Goal: Register for event/course

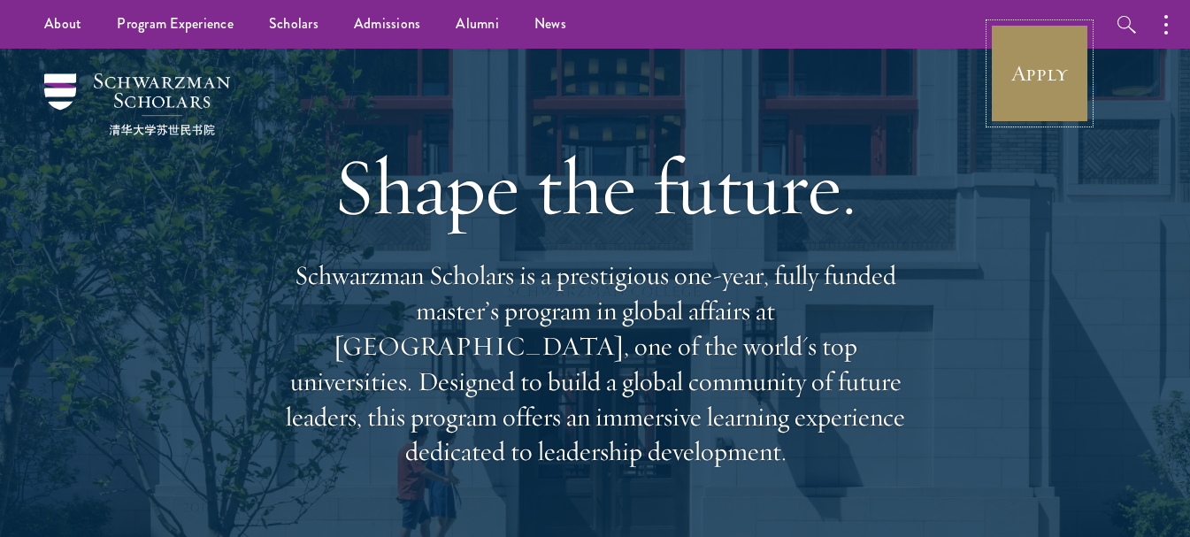
click at [1056, 81] on link "Apply" at bounding box center [1039, 73] width 99 height 99
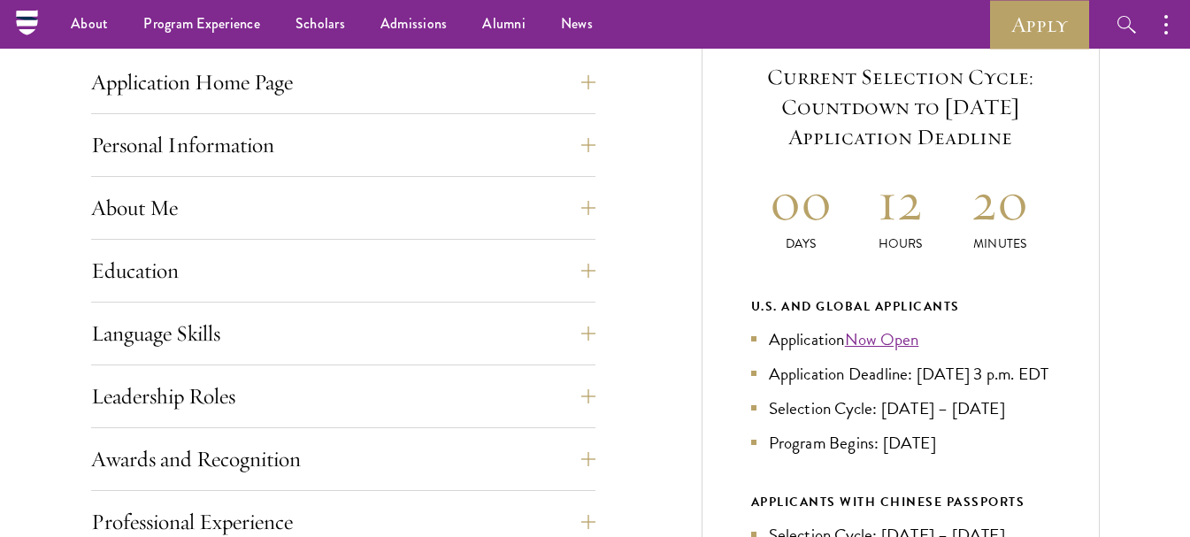
scroll to position [619, 0]
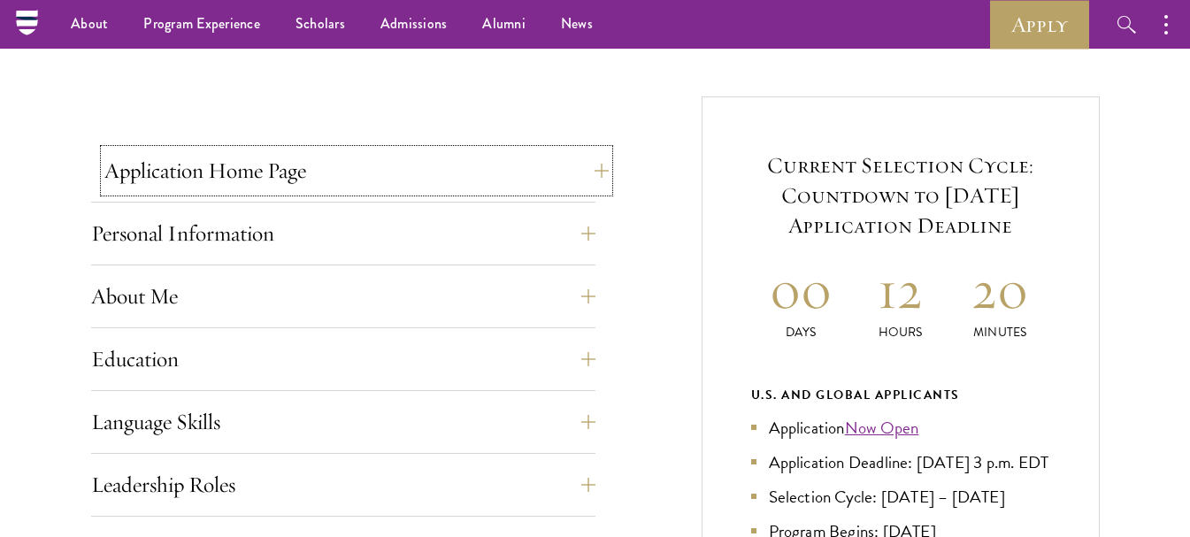
click at [595, 169] on button "Application Home Page" at bounding box center [356, 171] width 504 height 42
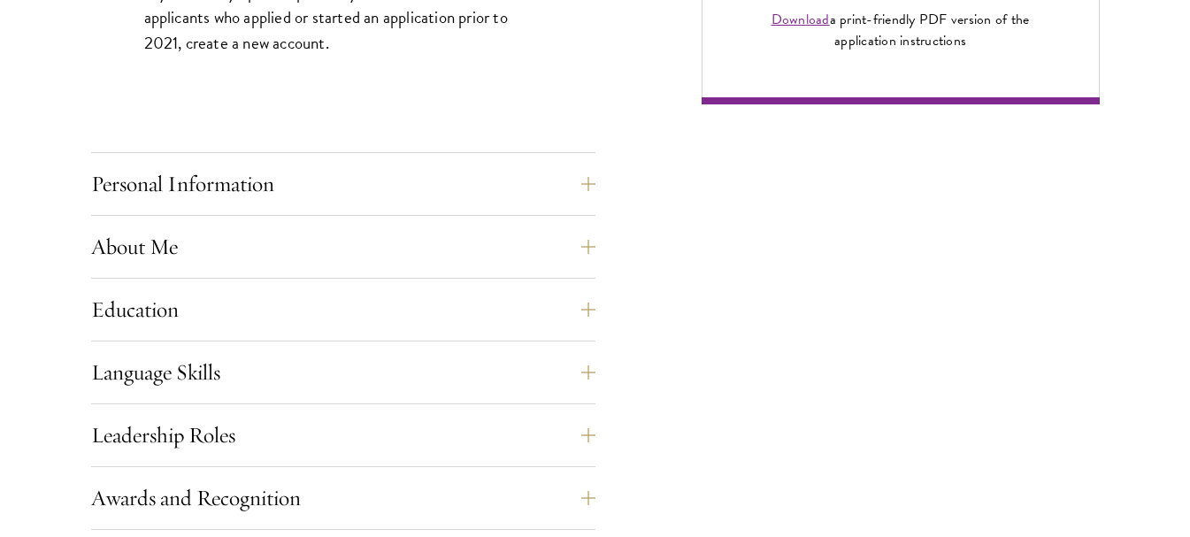
scroll to position [1504, 0]
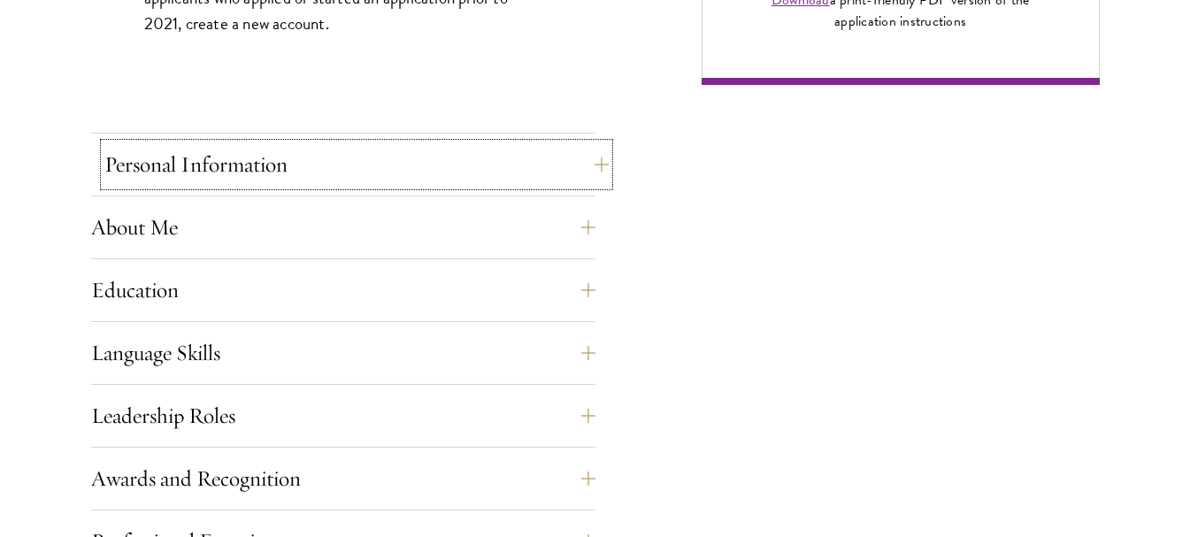
click at [586, 169] on button "Personal Information" at bounding box center [356, 164] width 504 height 42
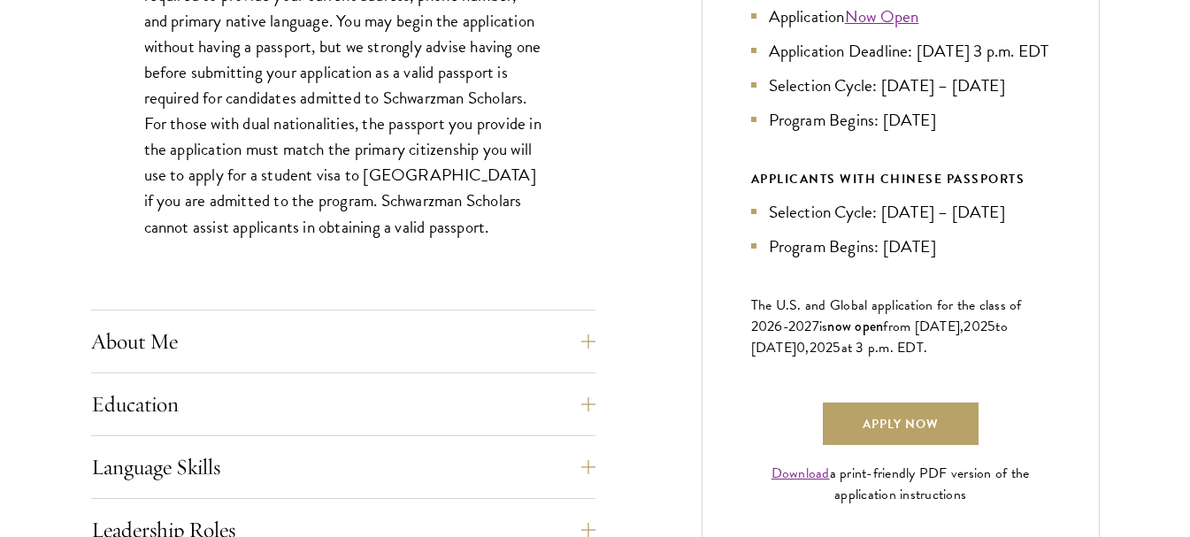
scroll to position [1062, 0]
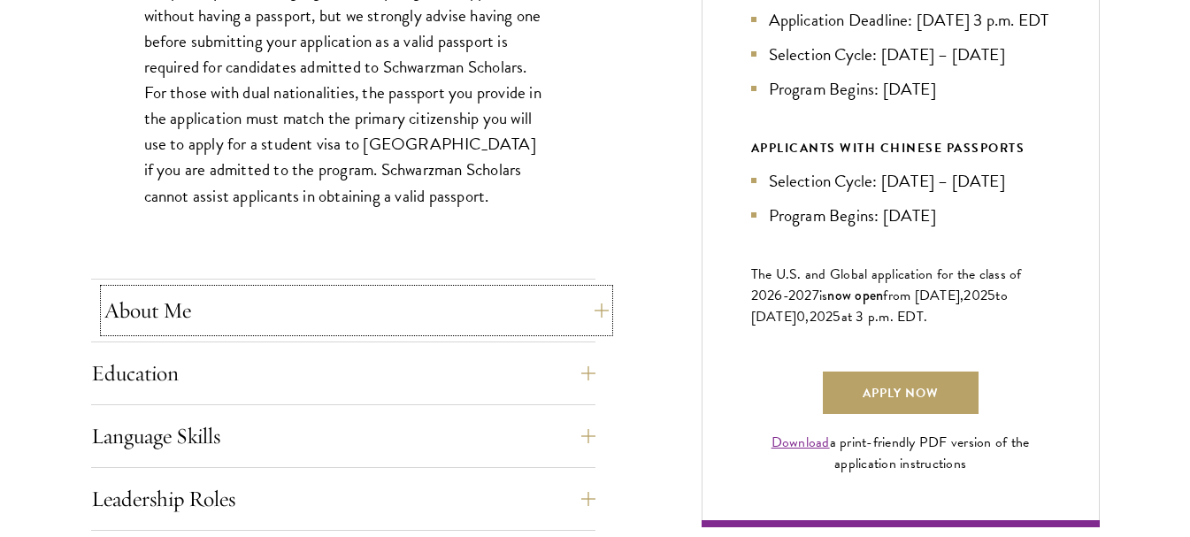
click at [597, 312] on button "About Me" at bounding box center [356, 310] width 504 height 42
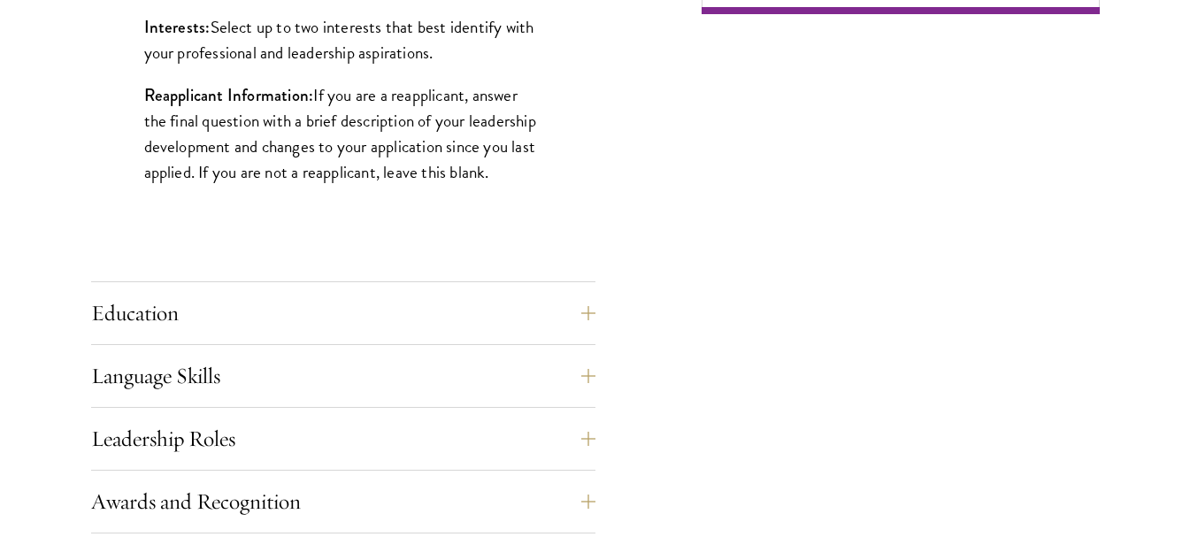
scroll to position [1593, 0]
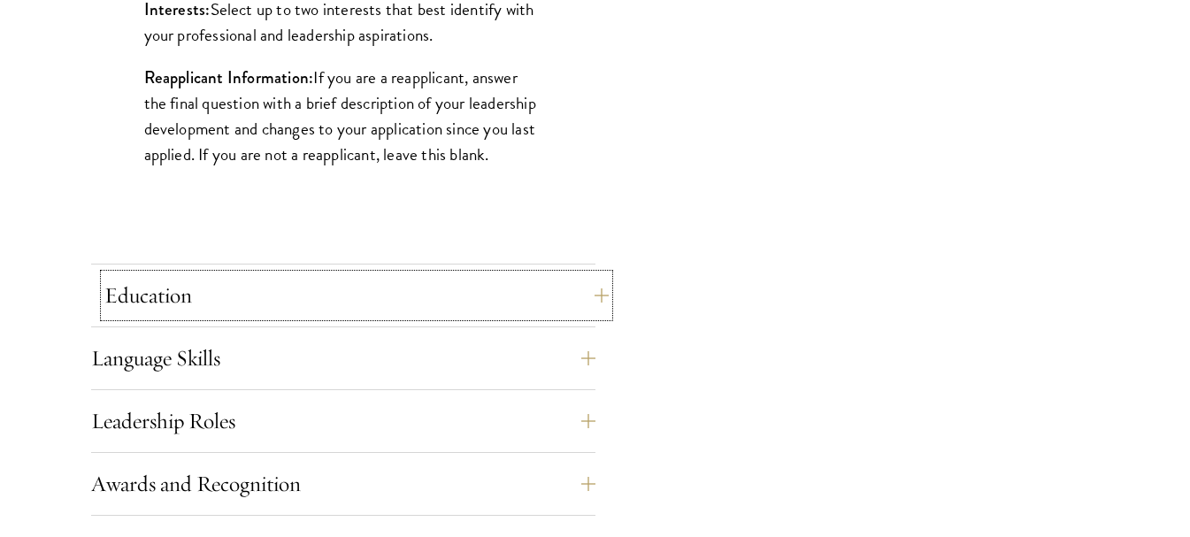
click at [599, 301] on button "Education" at bounding box center [356, 295] width 504 height 42
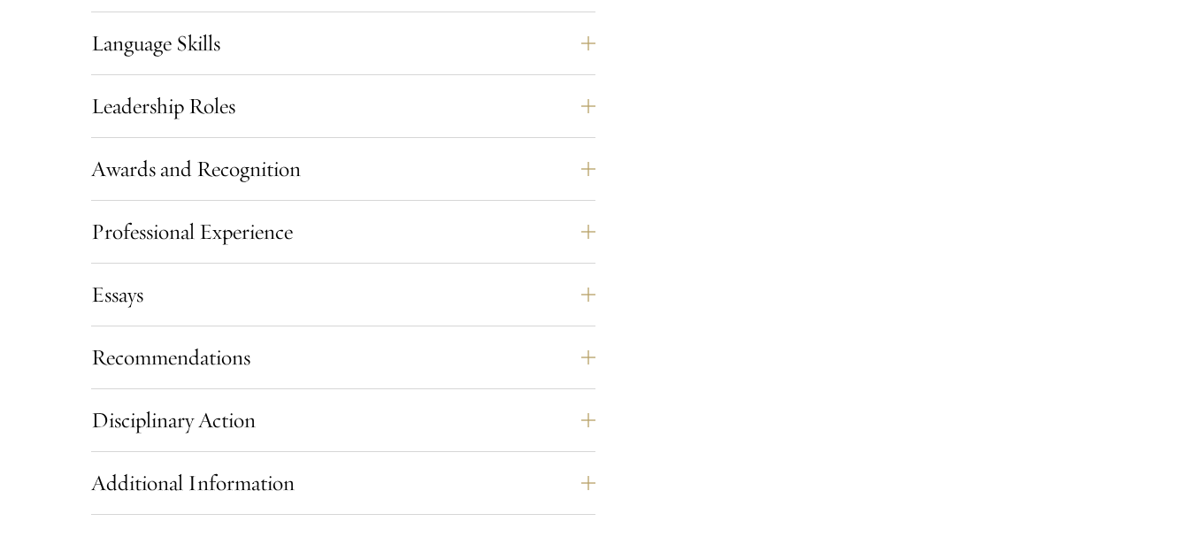
scroll to position [3185, 0]
click at [595, 47] on button "Language Skills" at bounding box center [356, 42] width 504 height 42
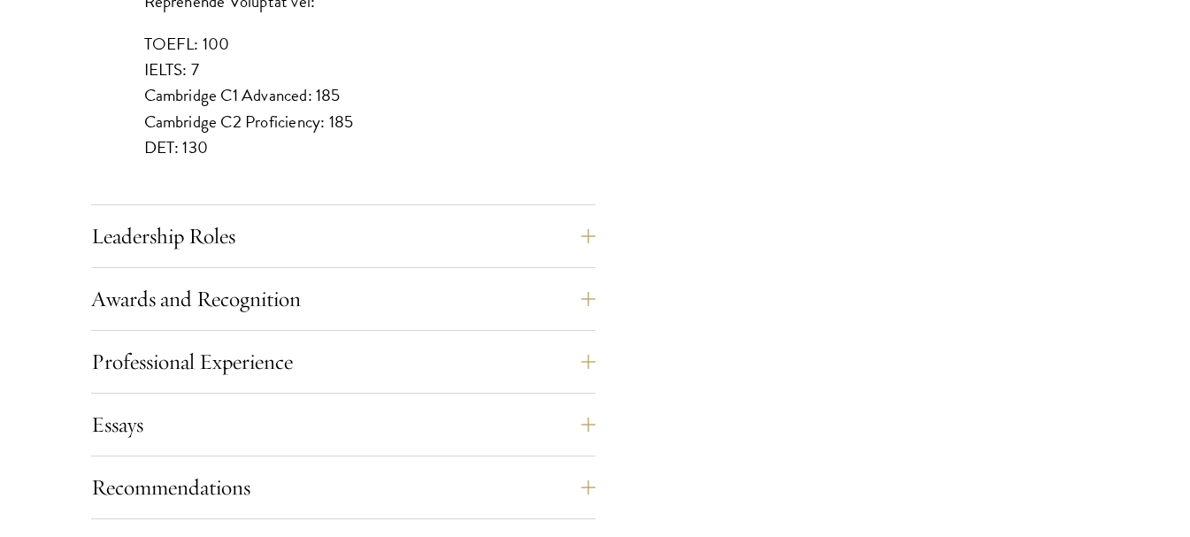
scroll to position [1858, 0]
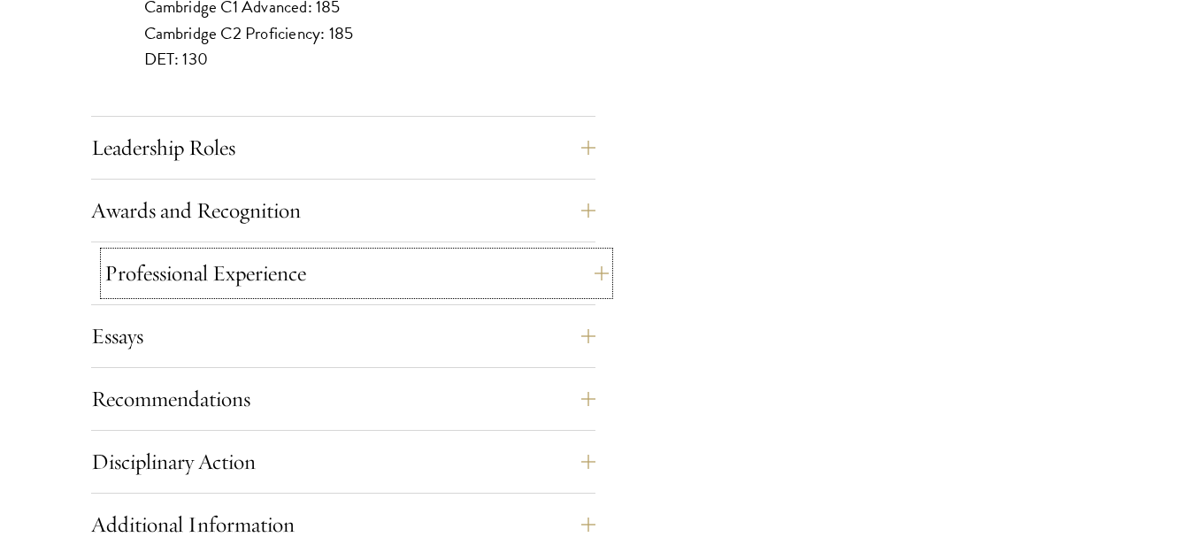
click at [597, 274] on button "Professional Experience" at bounding box center [356, 273] width 504 height 42
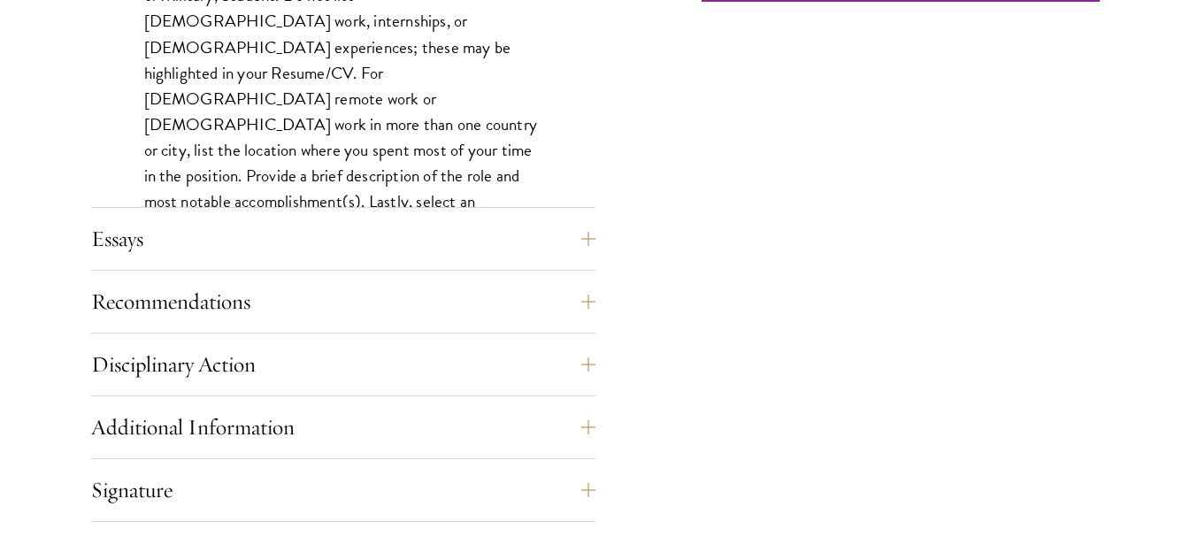
scroll to position [1681, 0]
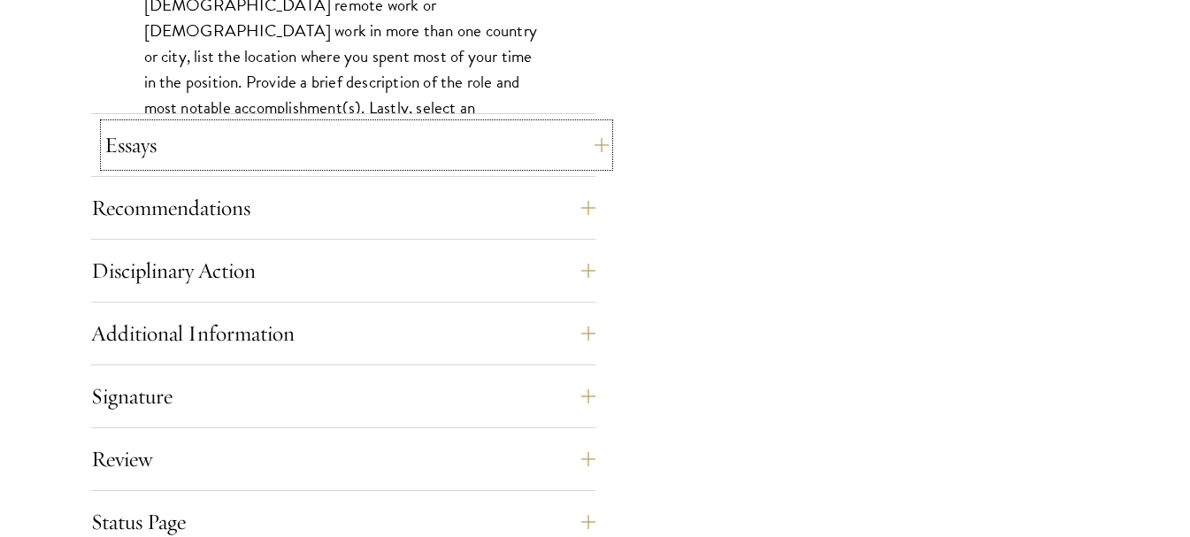
click at [595, 150] on button "Essays" at bounding box center [356, 145] width 504 height 42
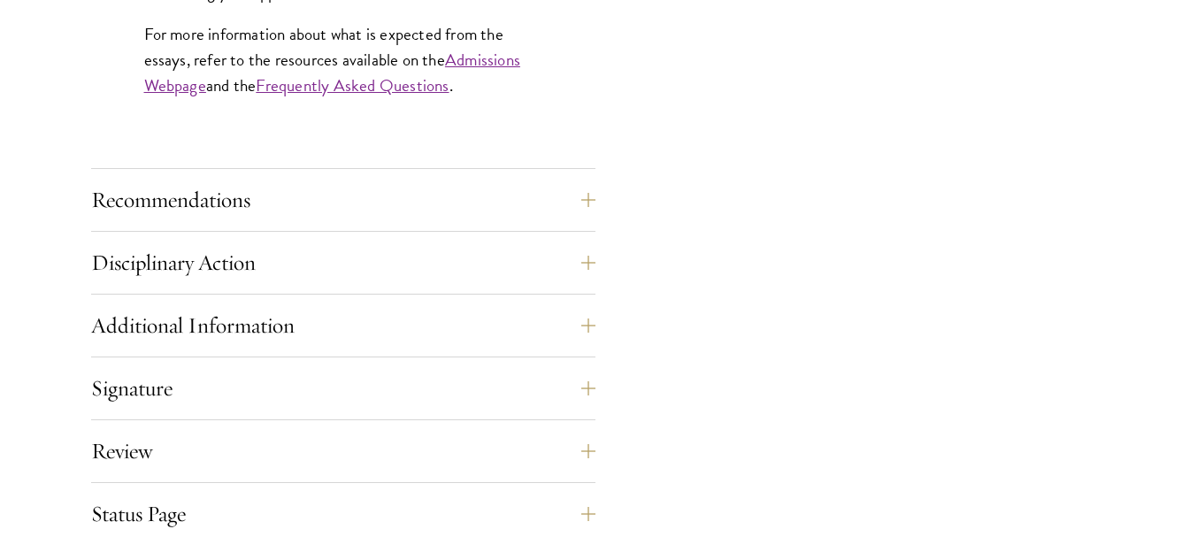
scroll to position [1770, 0]
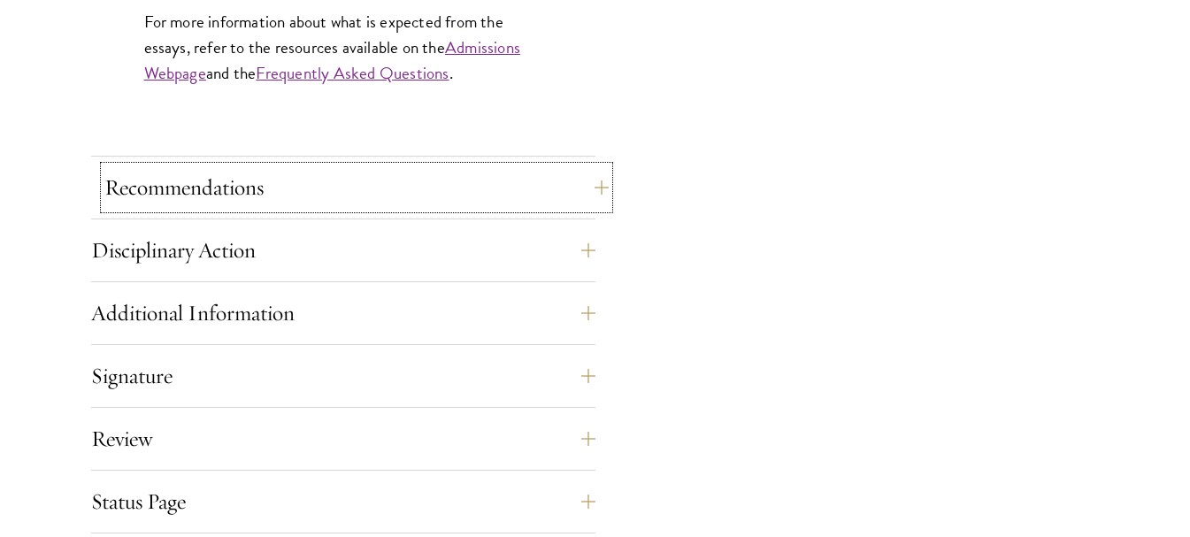
click at [592, 185] on button "Recommendations" at bounding box center [356, 187] width 504 height 42
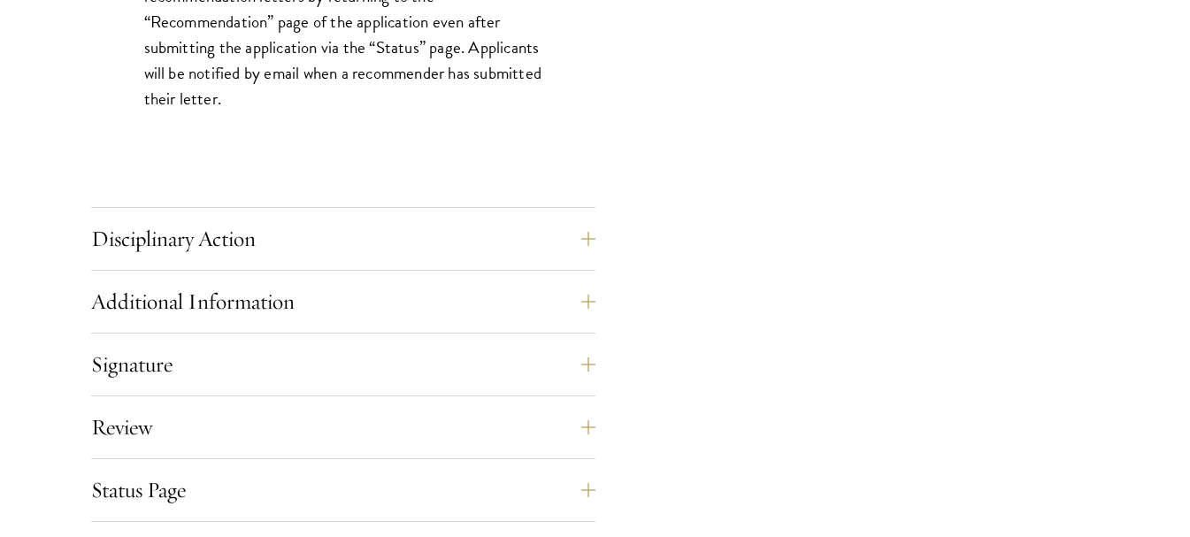
scroll to position [2743, 0]
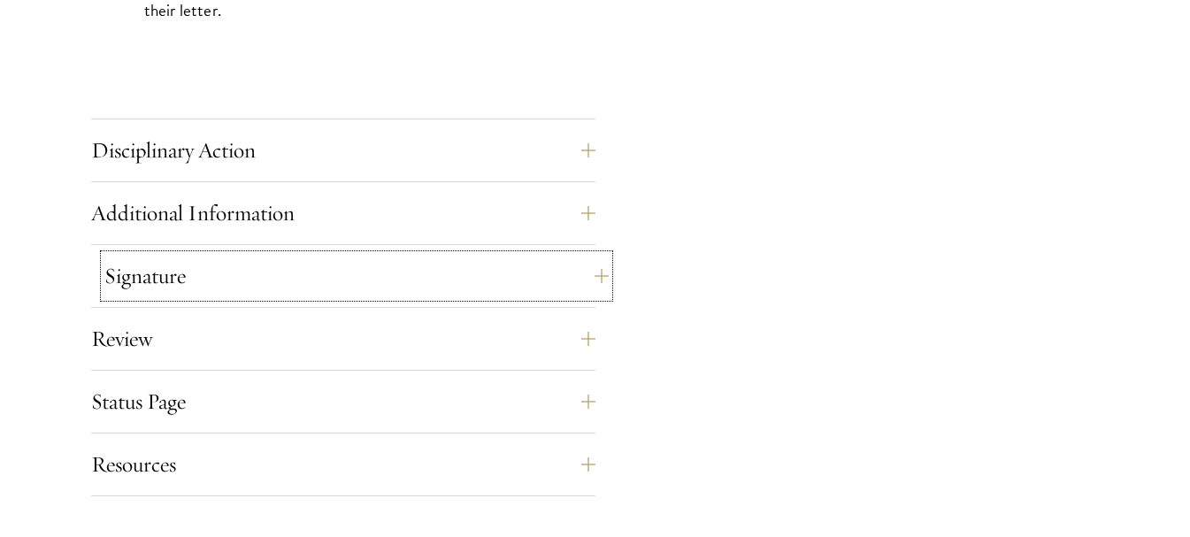
click at [591, 266] on button "Signature" at bounding box center [356, 276] width 504 height 42
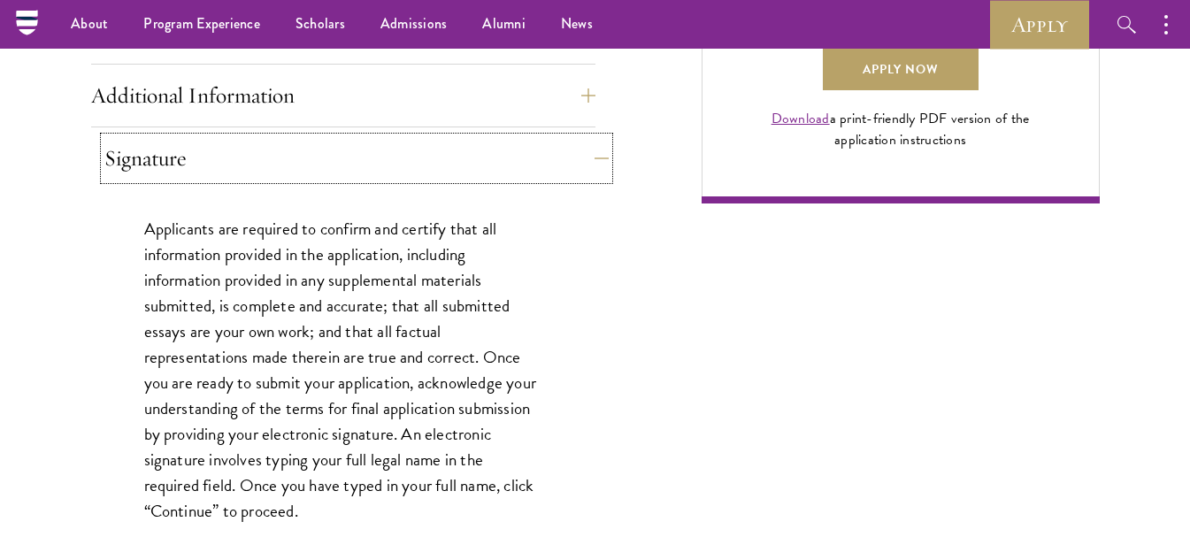
scroll to position [1327, 0]
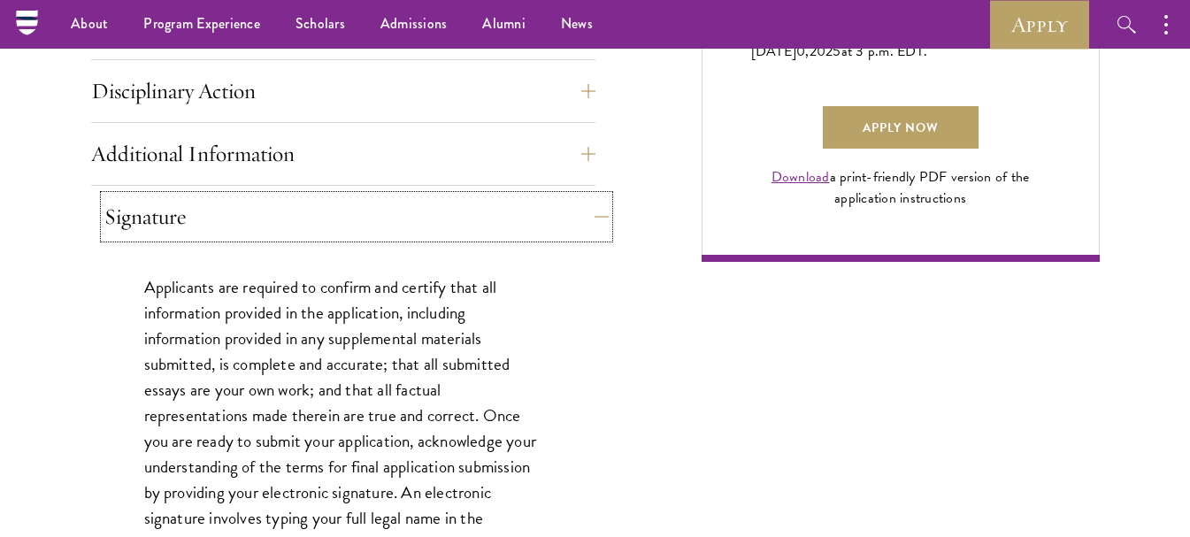
click at [595, 218] on button "Signature" at bounding box center [356, 217] width 504 height 42
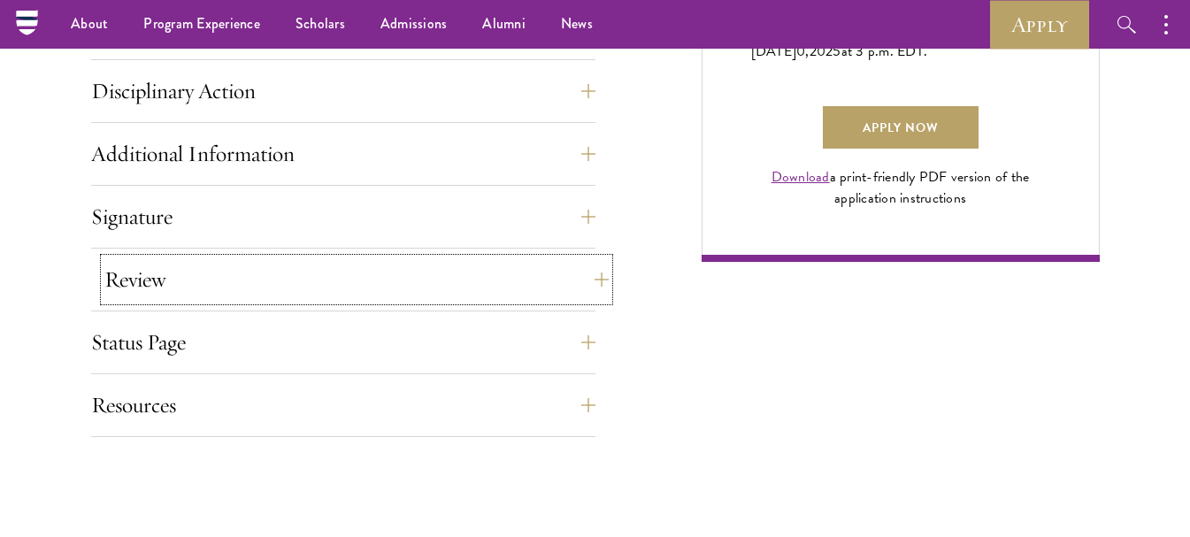
click at [584, 277] on button "Review" at bounding box center [356, 279] width 504 height 42
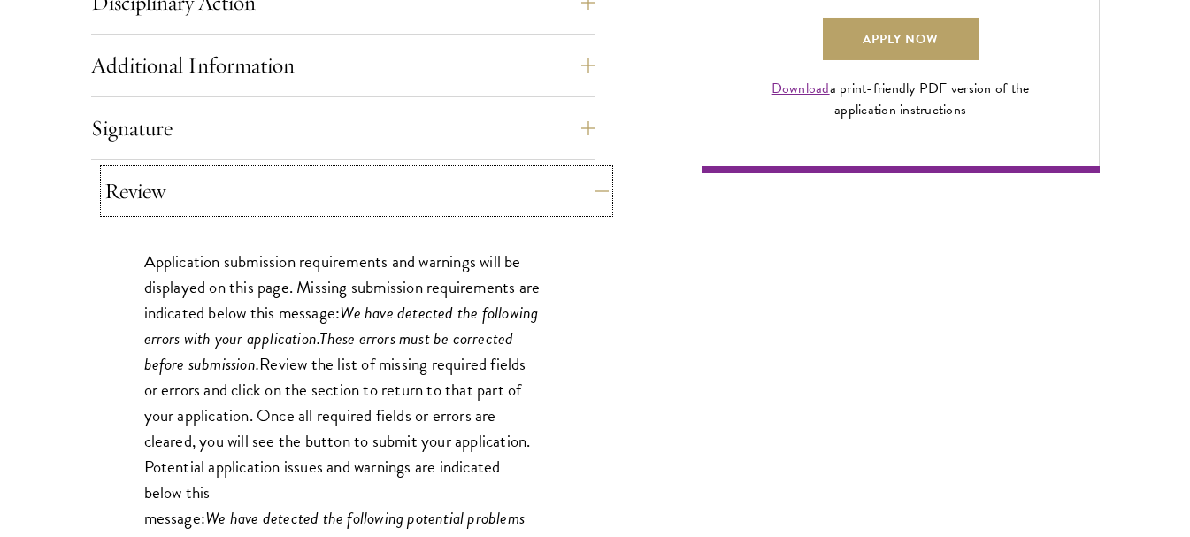
scroll to position [1504, 0]
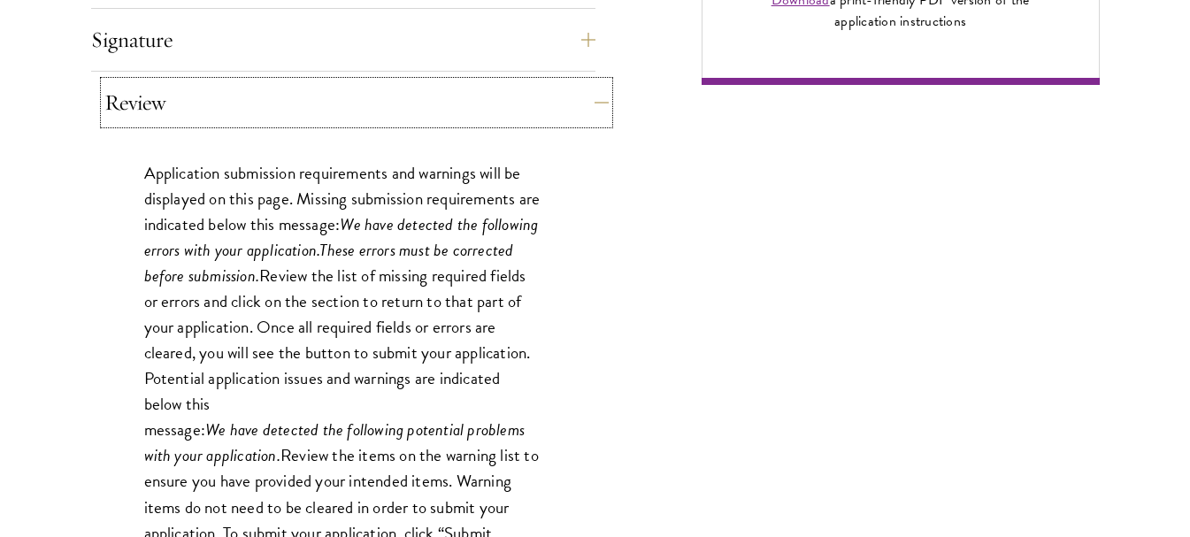
click at [586, 104] on button "Review" at bounding box center [356, 102] width 504 height 42
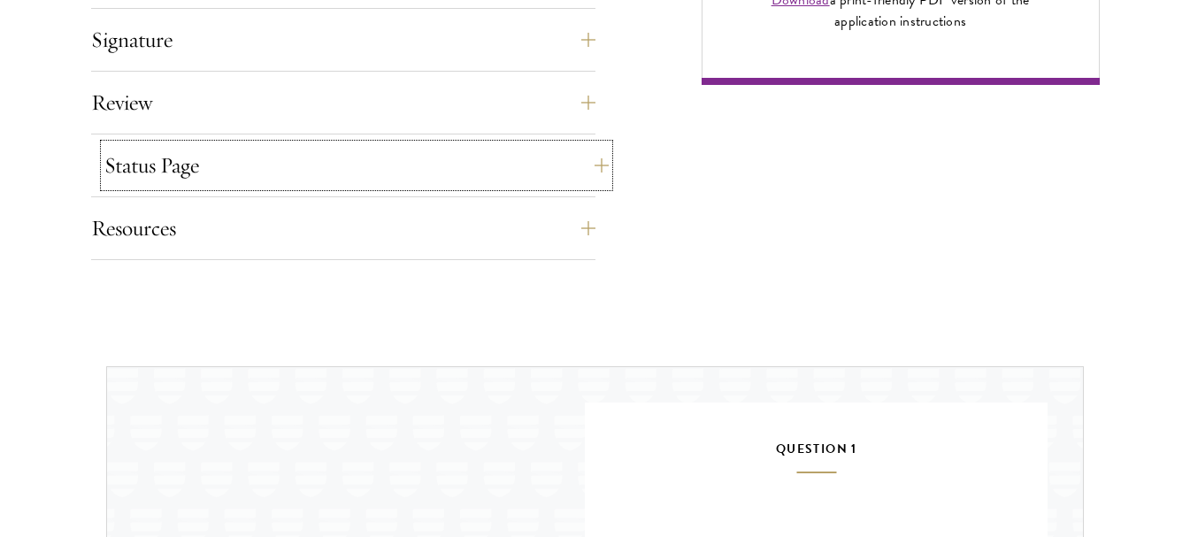
click at [594, 167] on button "Status Page" at bounding box center [356, 165] width 504 height 42
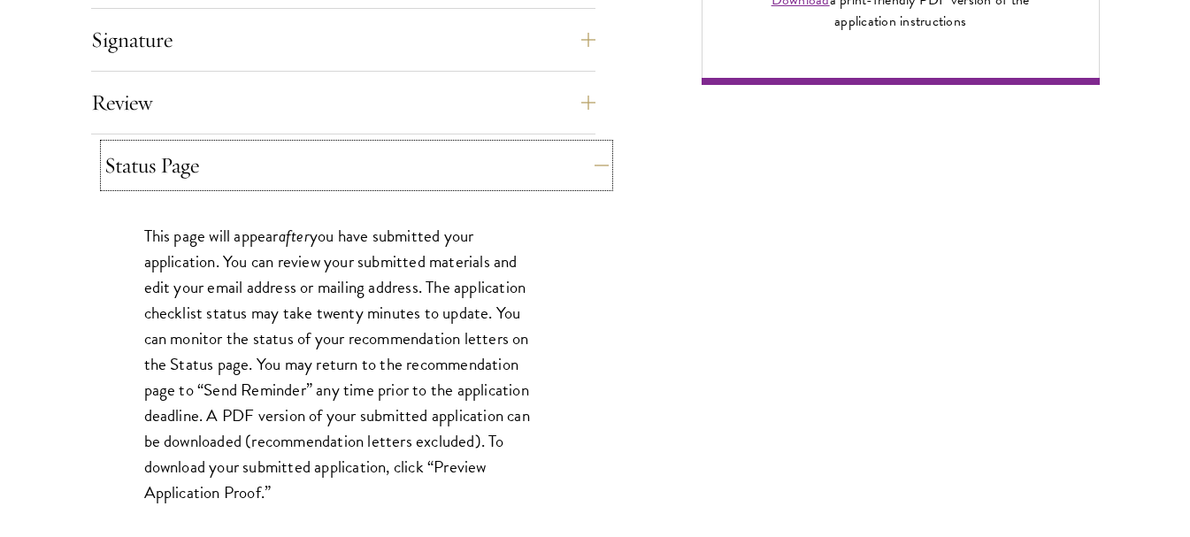
click at [594, 167] on button "Status Page" at bounding box center [356, 165] width 504 height 42
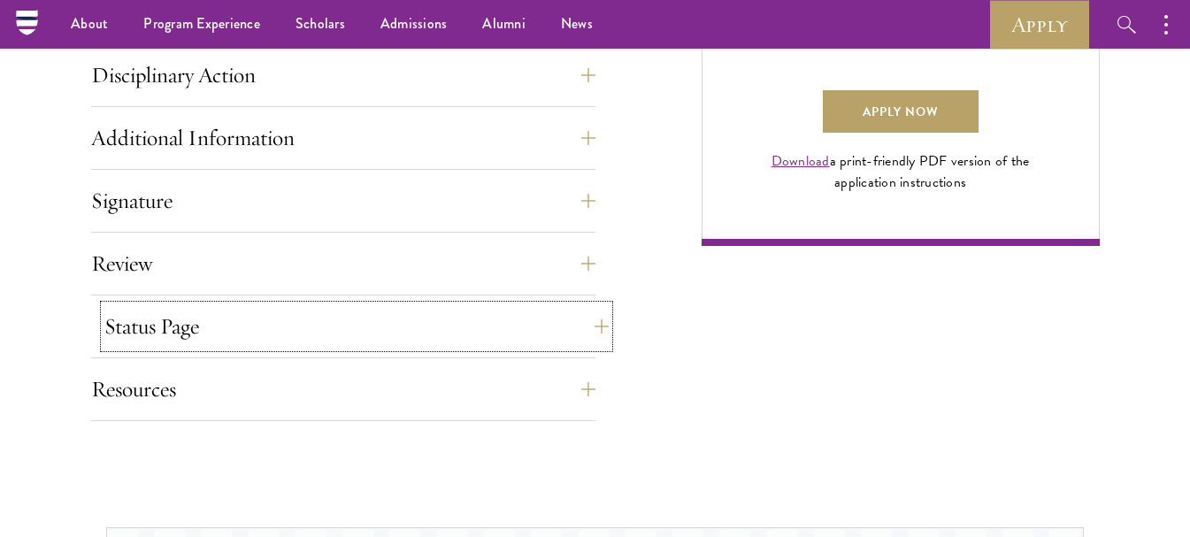
scroll to position [1327, 0]
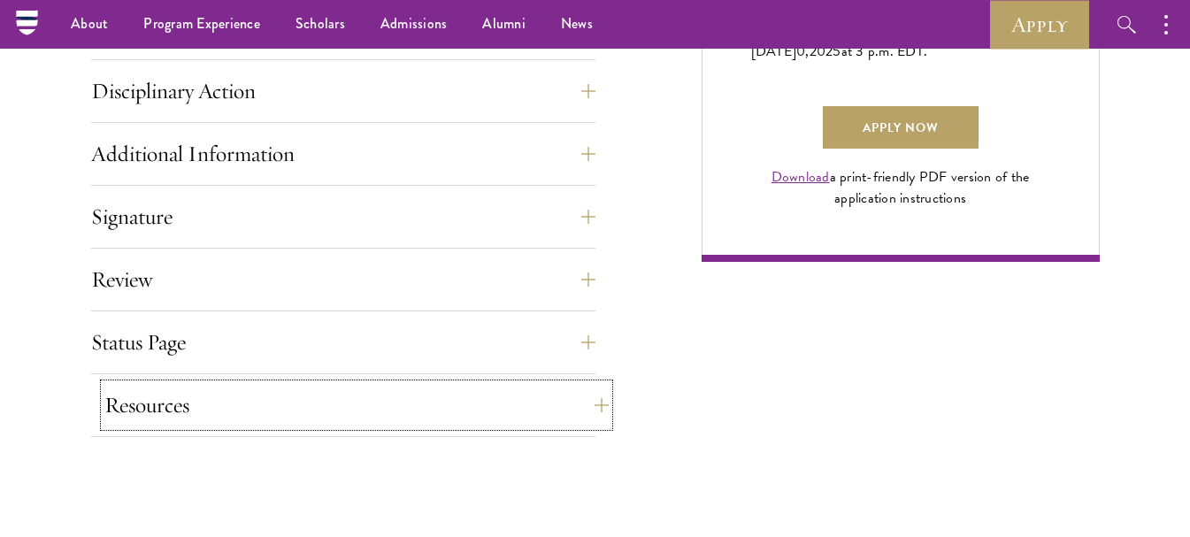
click at [588, 403] on button "Resources" at bounding box center [356, 405] width 504 height 42
click at [601, 401] on button "Resources" at bounding box center [356, 405] width 504 height 42
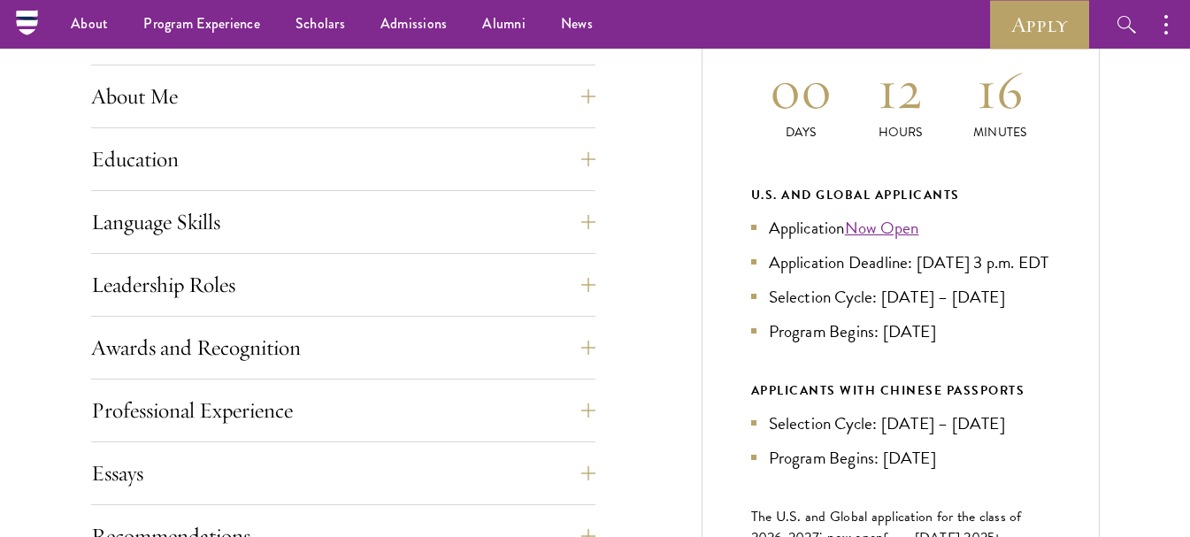
scroll to position [796, 0]
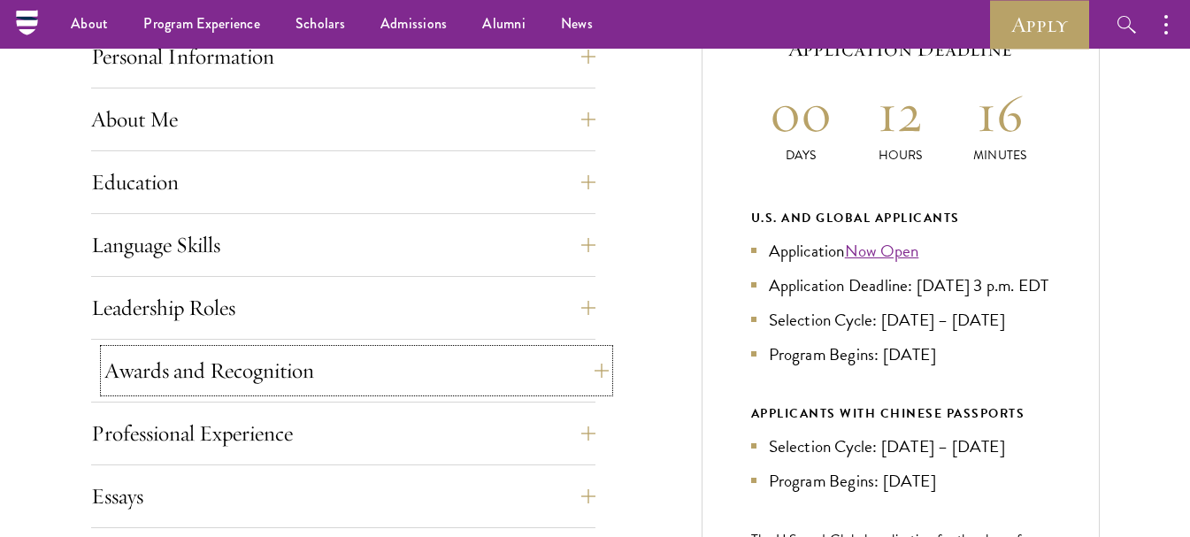
click at [595, 370] on button "Awards and Recognition" at bounding box center [356, 370] width 504 height 42
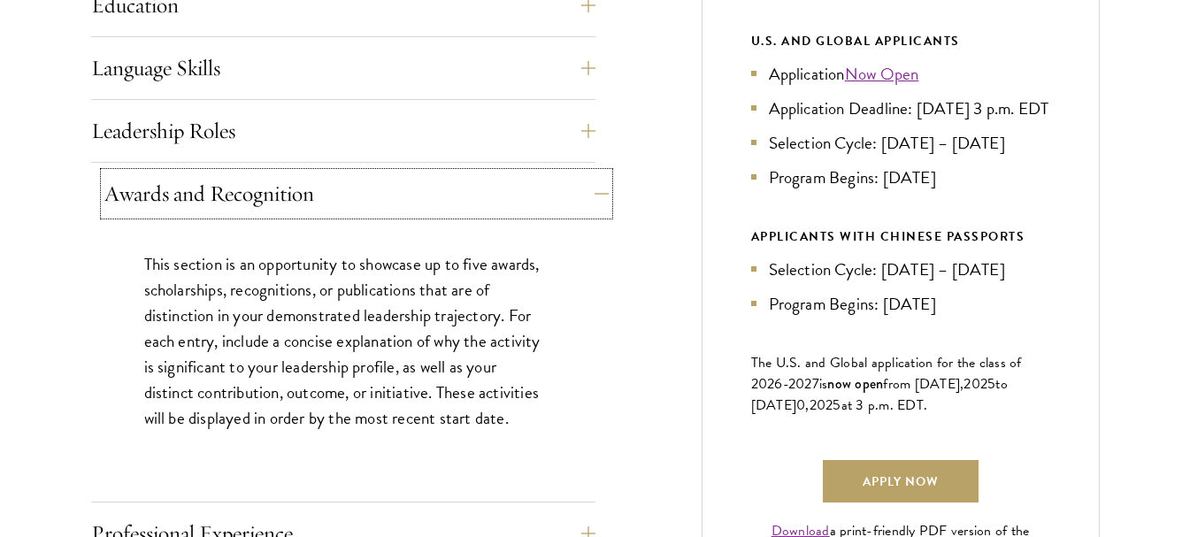
scroll to position [1062, 0]
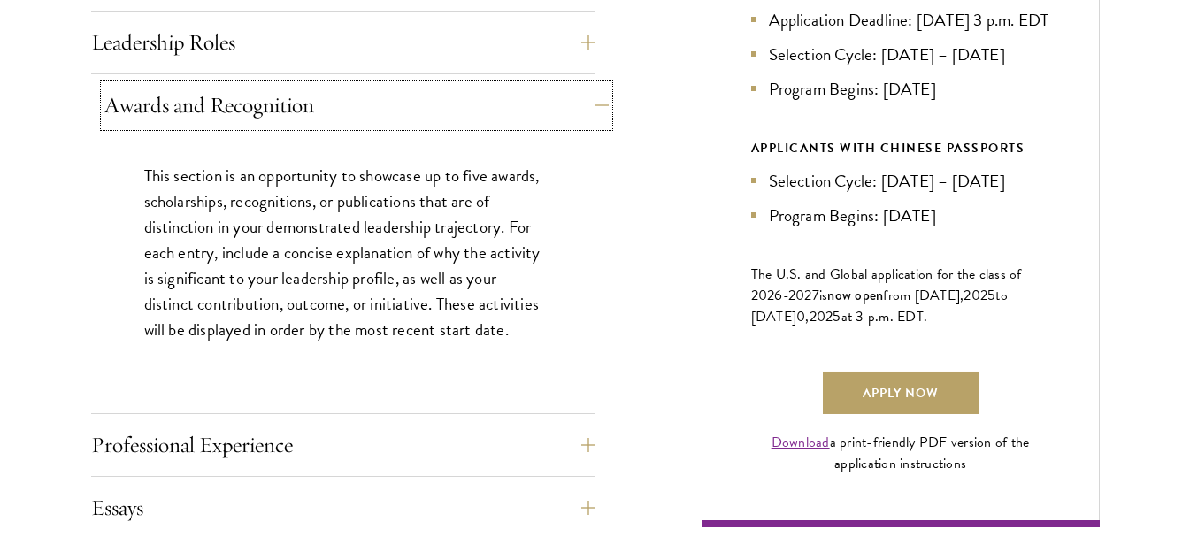
click at [591, 95] on button "Awards and Recognition" at bounding box center [356, 105] width 504 height 42
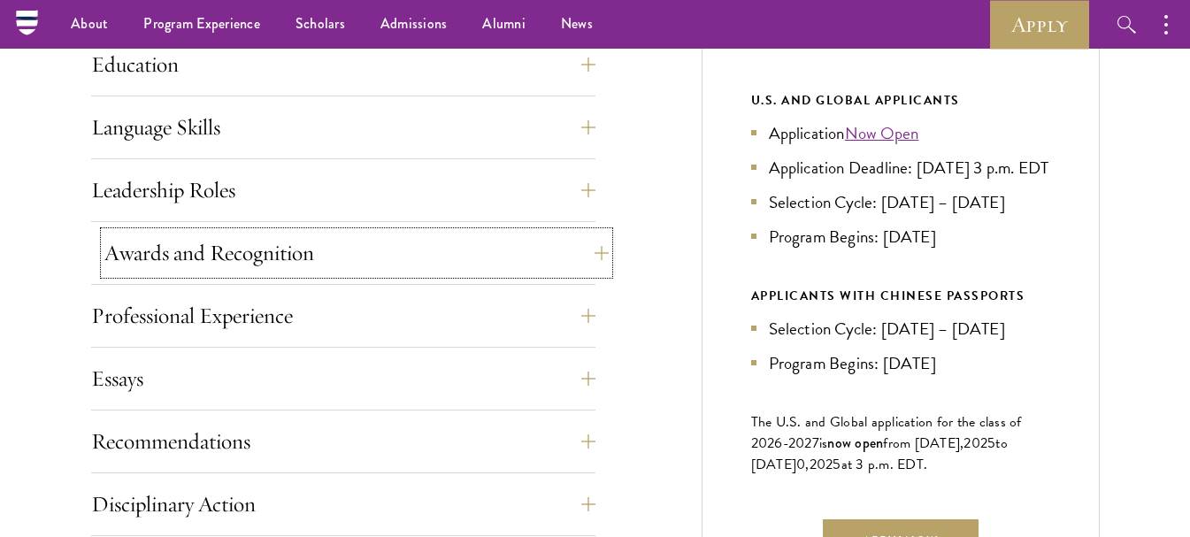
scroll to position [885, 0]
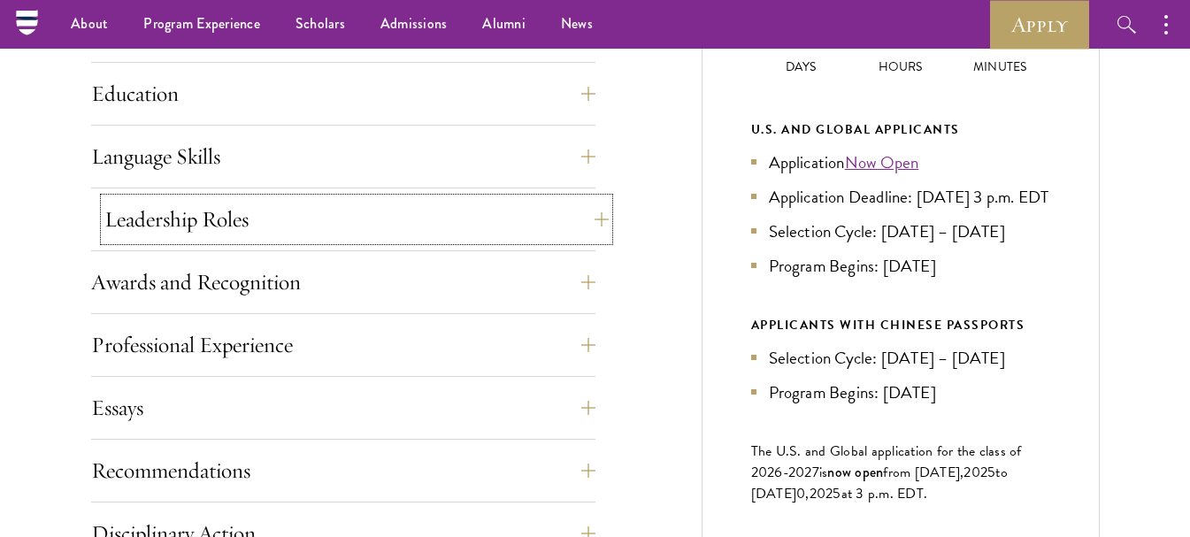
click at [584, 224] on button "Leadership Roles" at bounding box center [356, 219] width 504 height 42
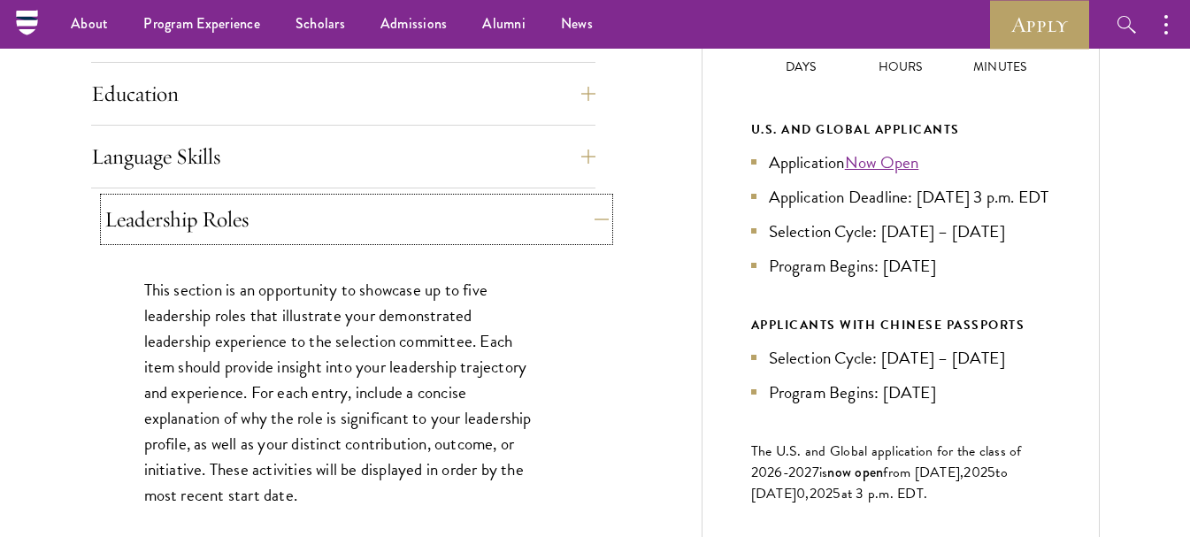
click at [598, 219] on button "Leadership Roles" at bounding box center [356, 219] width 504 height 42
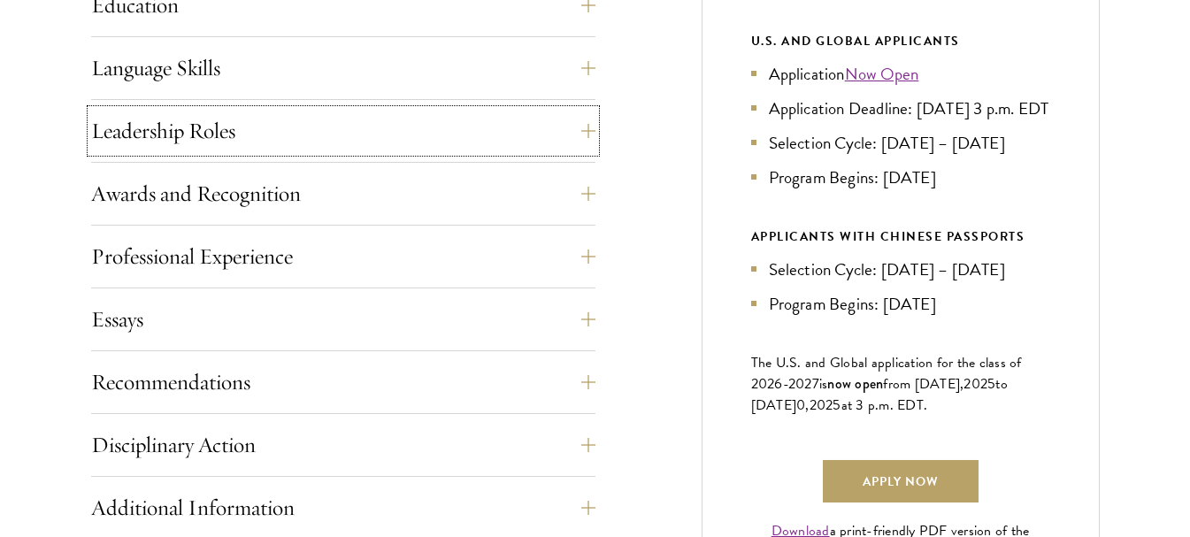
scroll to position [1062, 0]
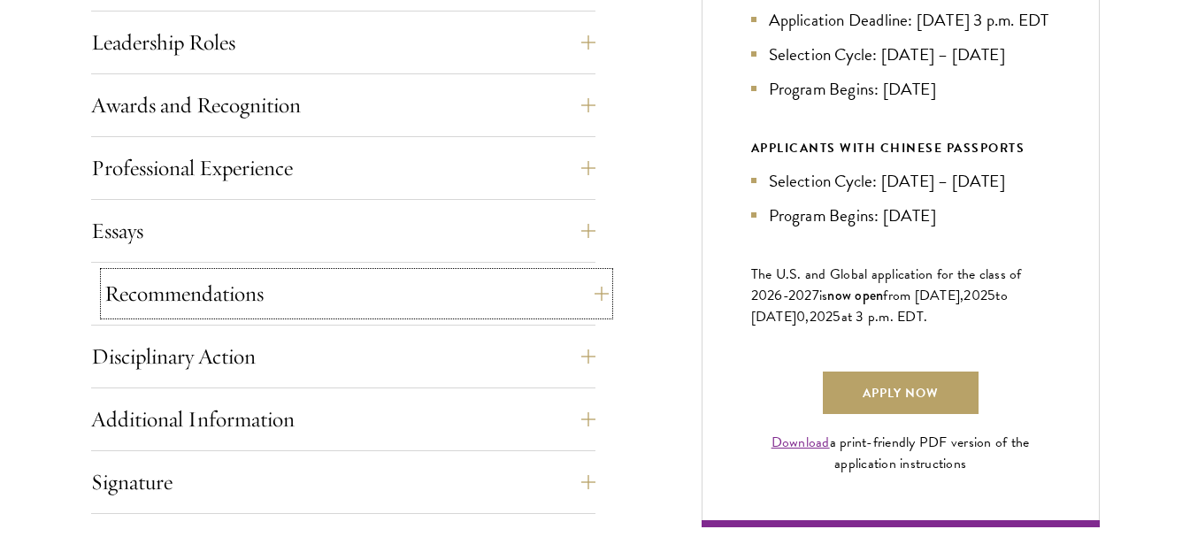
click at [595, 287] on button "Recommendations" at bounding box center [356, 294] width 504 height 42
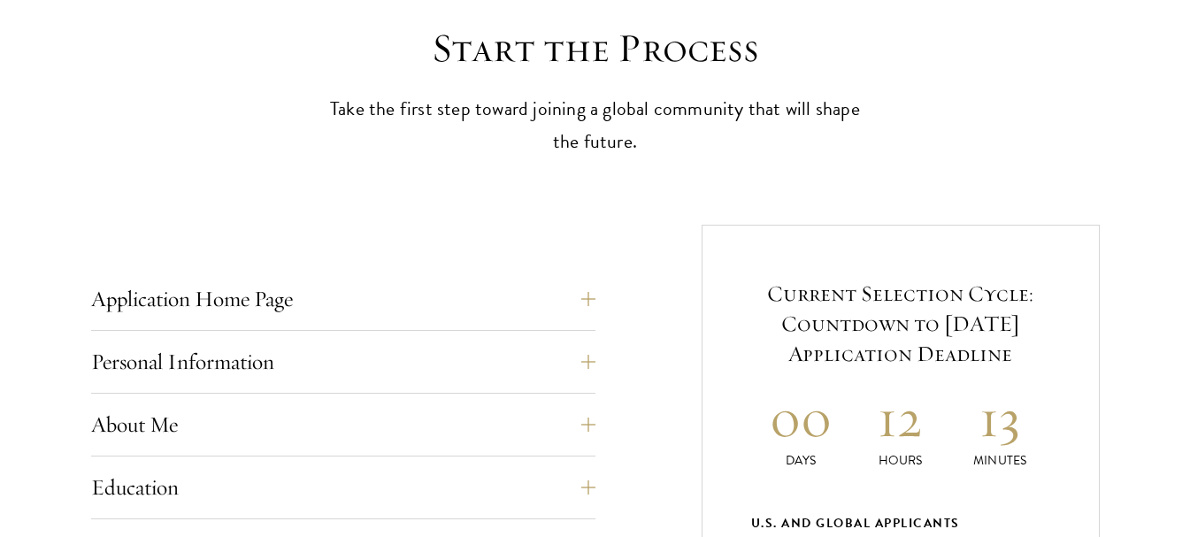
scroll to position [531, 0]
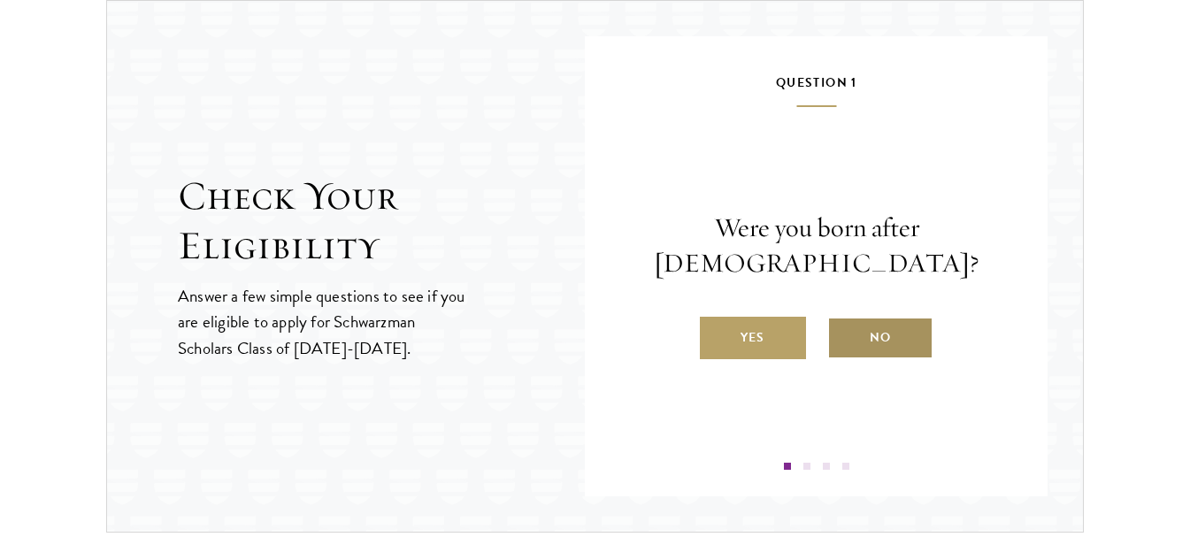
click at [864, 342] on label "No" at bounding box center [880, 338] width 106 height 42
click at [843, 334] on input "No" at bounding box center [835, 327] width 16 height 16
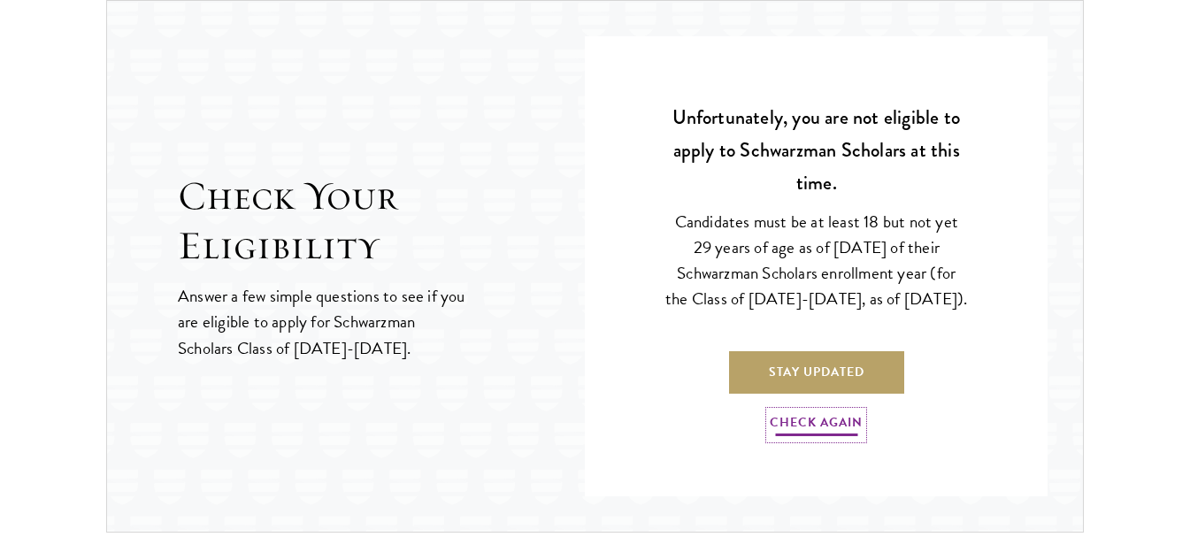
click at [805, 436] on link "Check Again" at bounding box center [816, 424] width 93 height 27
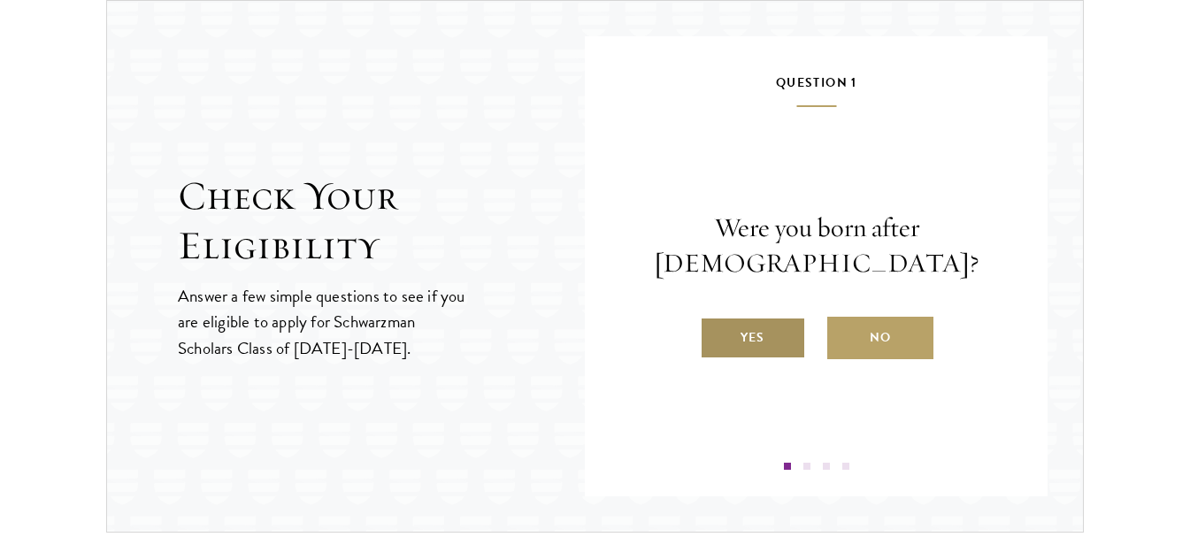
click at [764, 331] on label "Yes" at bounding box center [753, 338] width 106 height 42
click at [716, 331] on input "Yes" at bounding box center [708, 327] width 16 height 16
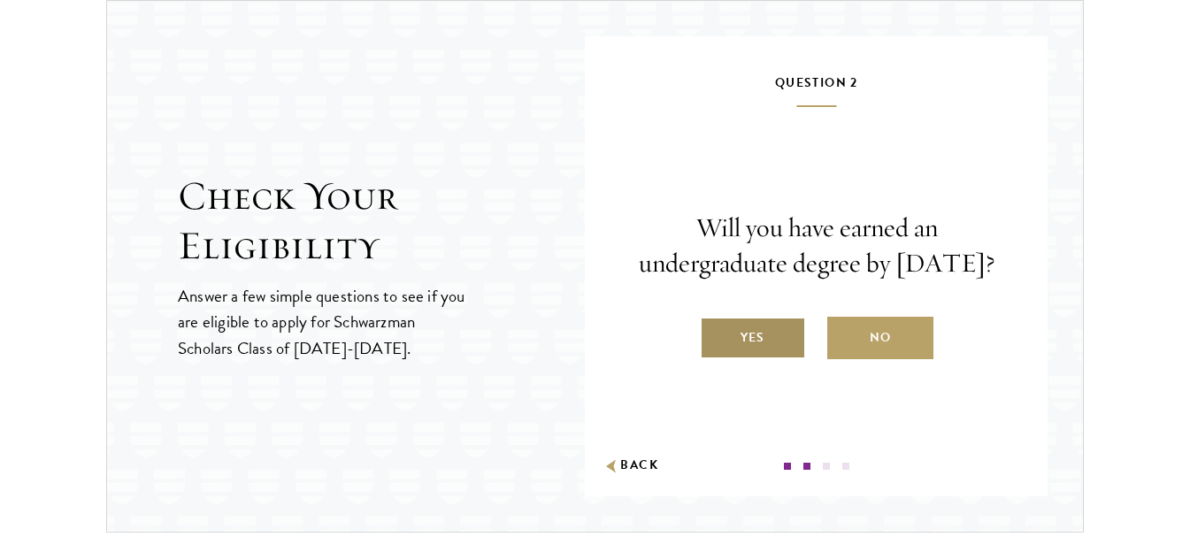
click at [778, 359] on label "Yes" at bounding box center [753, 338] width 106 height 42
click at [716, 334] on input "Yes" at bounding box center [708, 327] width 16 height 16
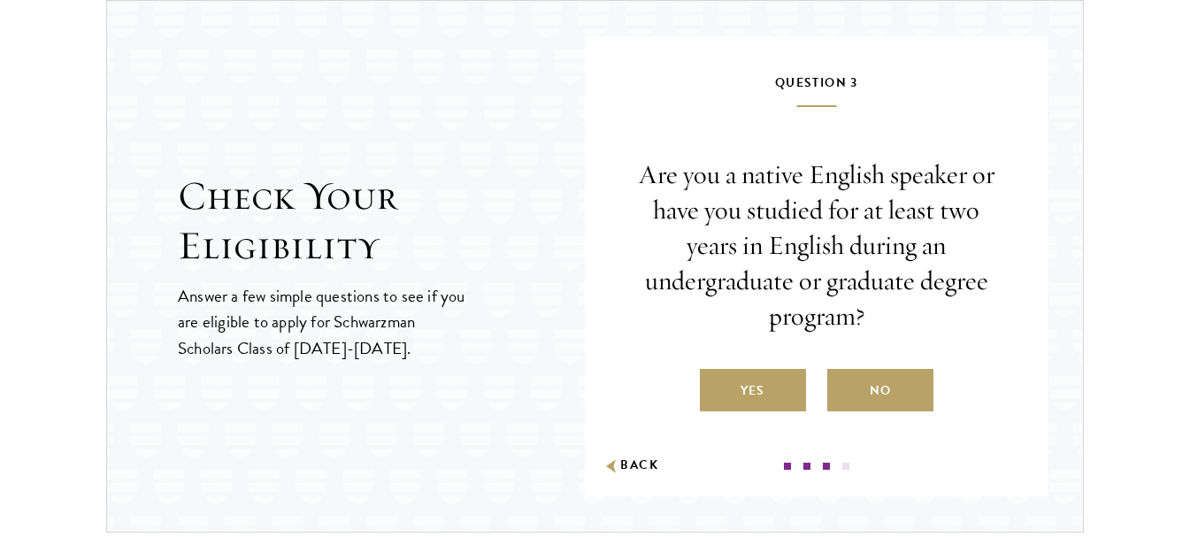
click at [750, 388] on label "Yes" at bounding box center [753, 390] width 106 height 42
click at [716, 388] on input "Yes" at bounding box center [708, 380] width 16 height 16
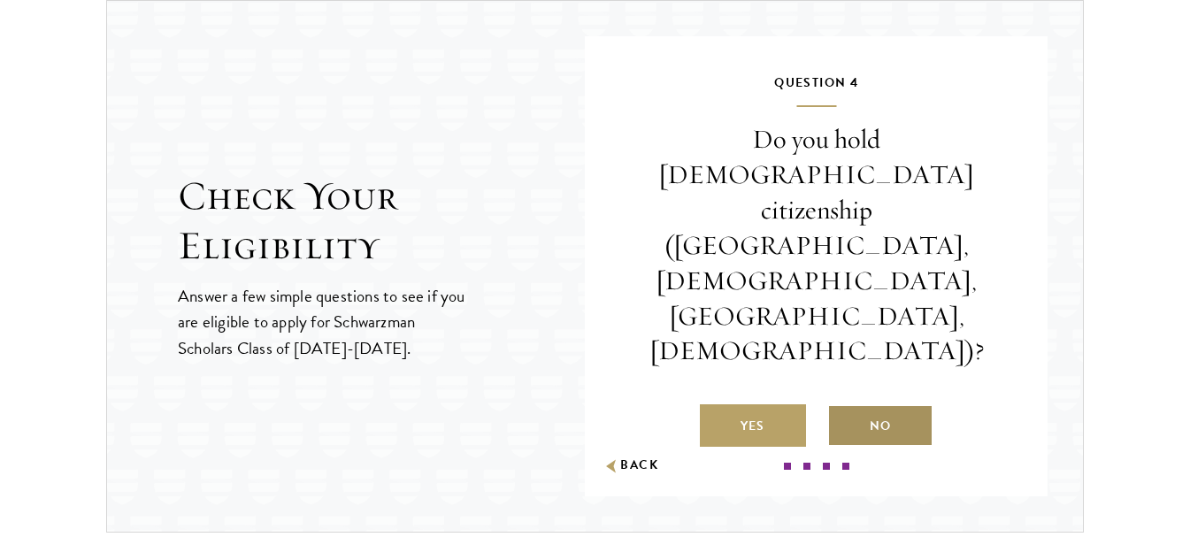
click at [858, 404] on label "No" at bounding box center [880, 425] width 106 height 42
click at [843, 407] on input "No" at bounding box center [835, 415] width 16 height 16
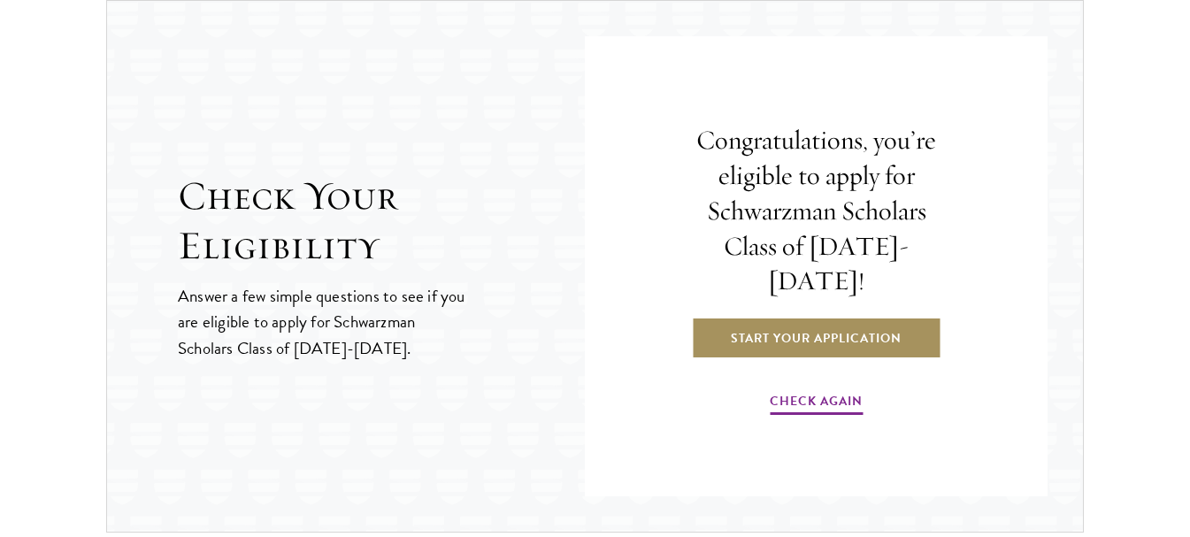
click at [795, 317] on link "Start Your Application" at bounding box center [816, 338] width 250 height 42
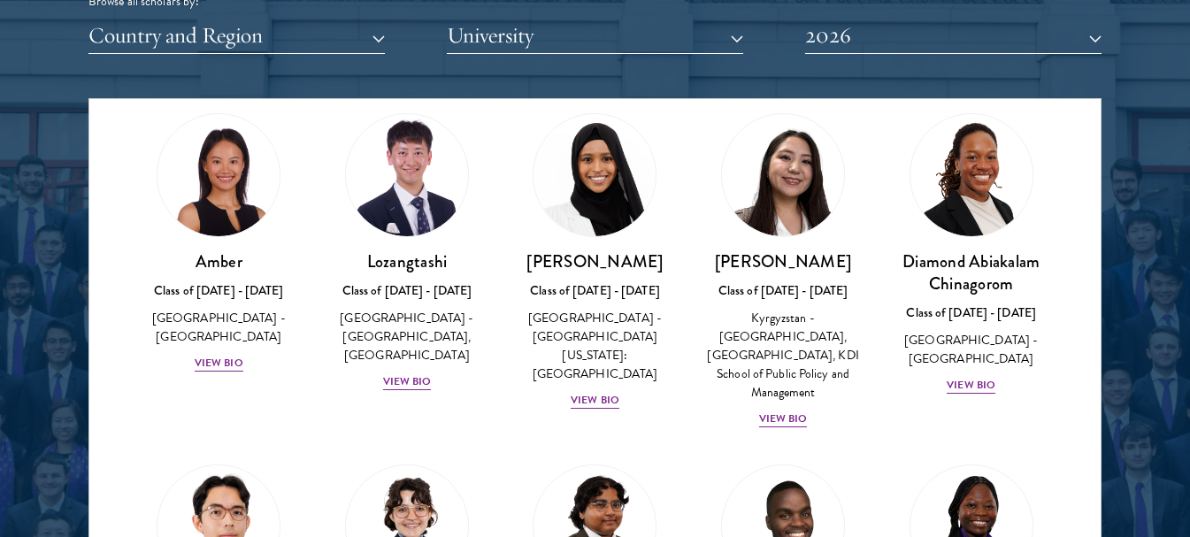
scroll to position [88, 0]
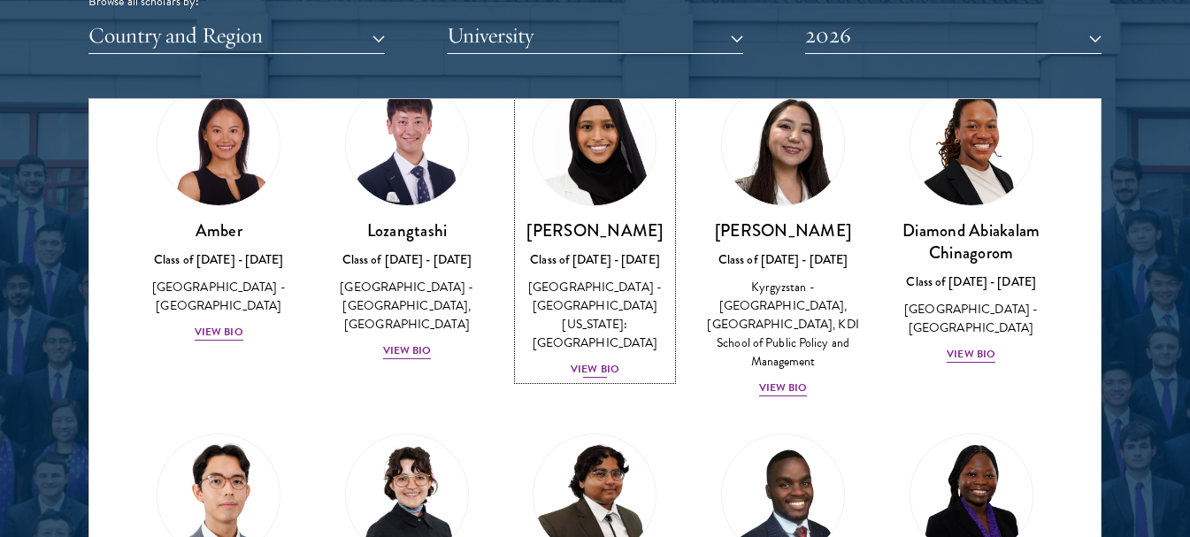
click at [602, 361] on div "View Bio" at bounding box center [595, 369] width 49 height 17
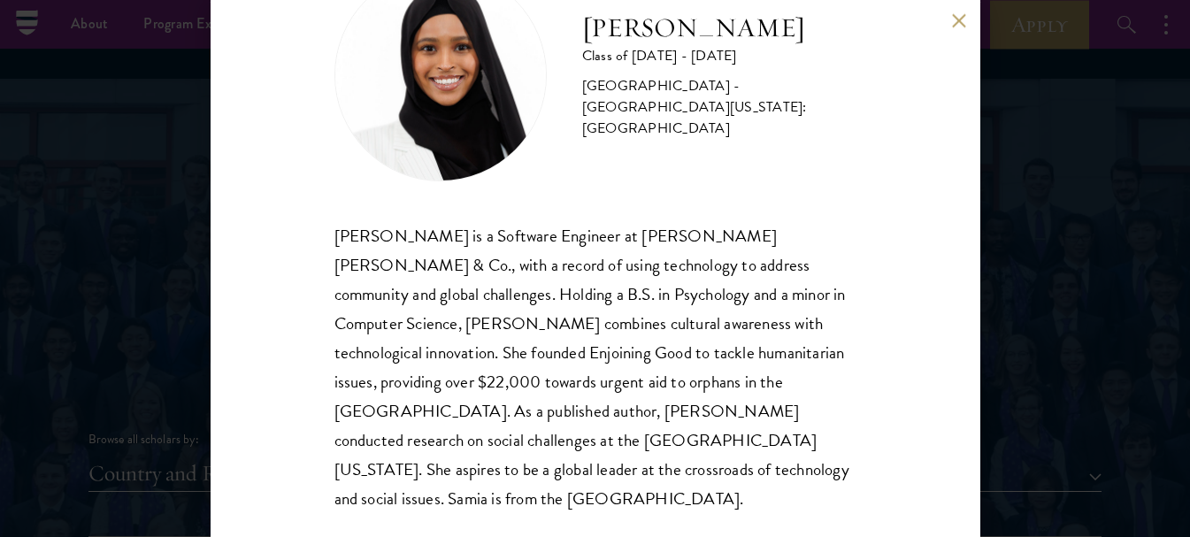
scroll to position [1770, 0]
click at [962, 24] on button at bounding box center [959, 20] width 15 height 15
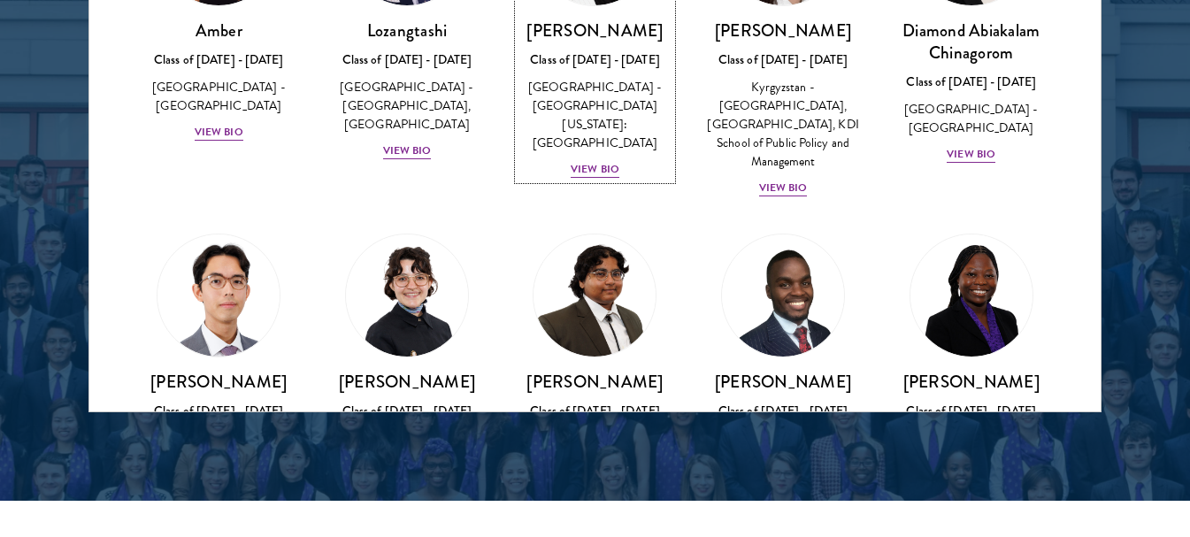
scroll to position [2447, 0]
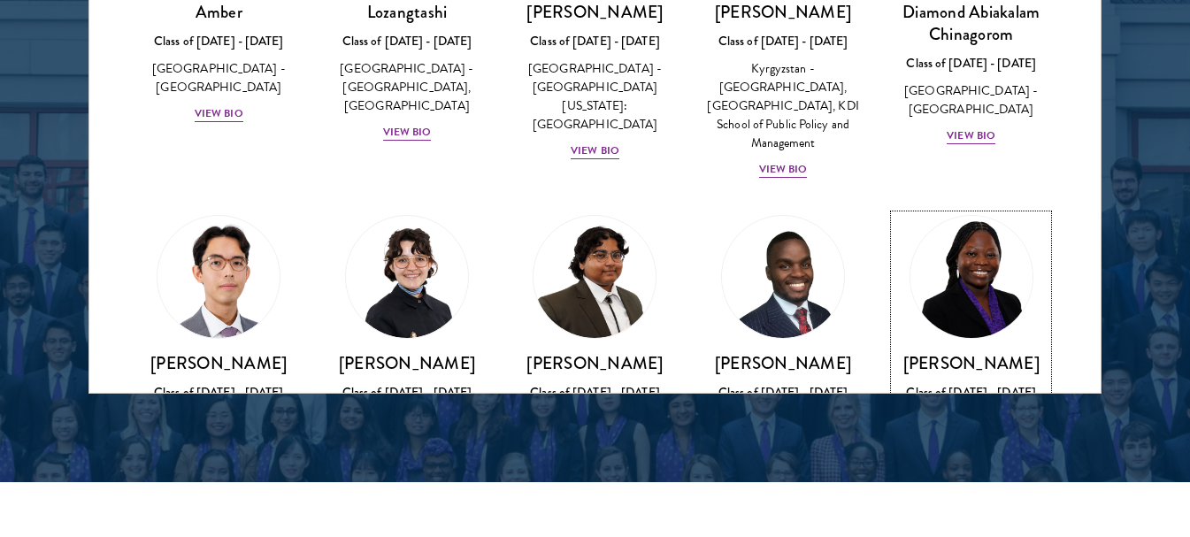
click at [956, 295] on img at bounding box center [971, 277] width 134 height 134
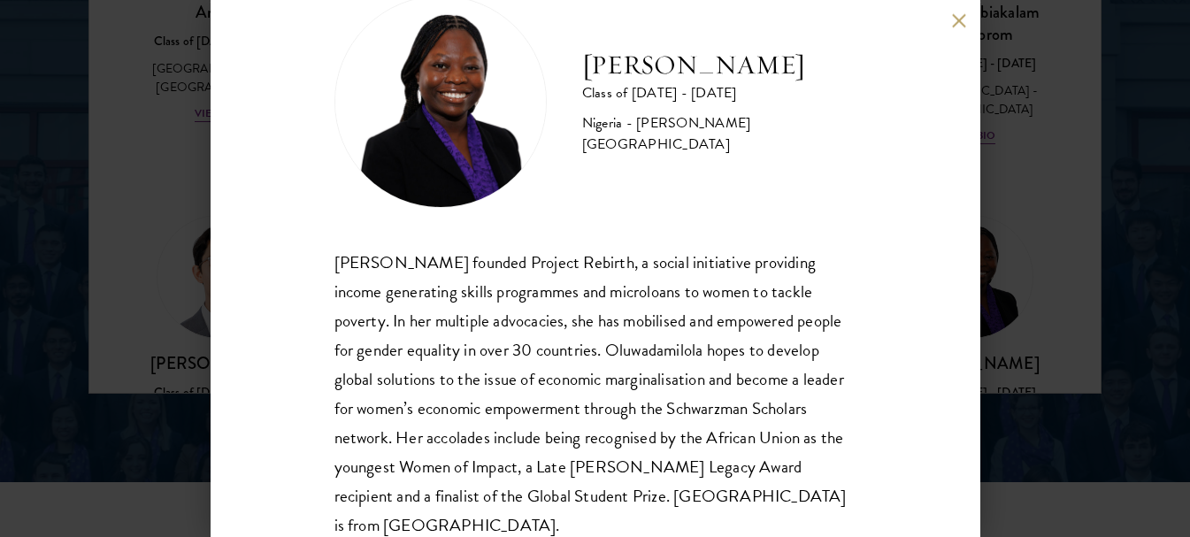
scroll to position [88, 0]
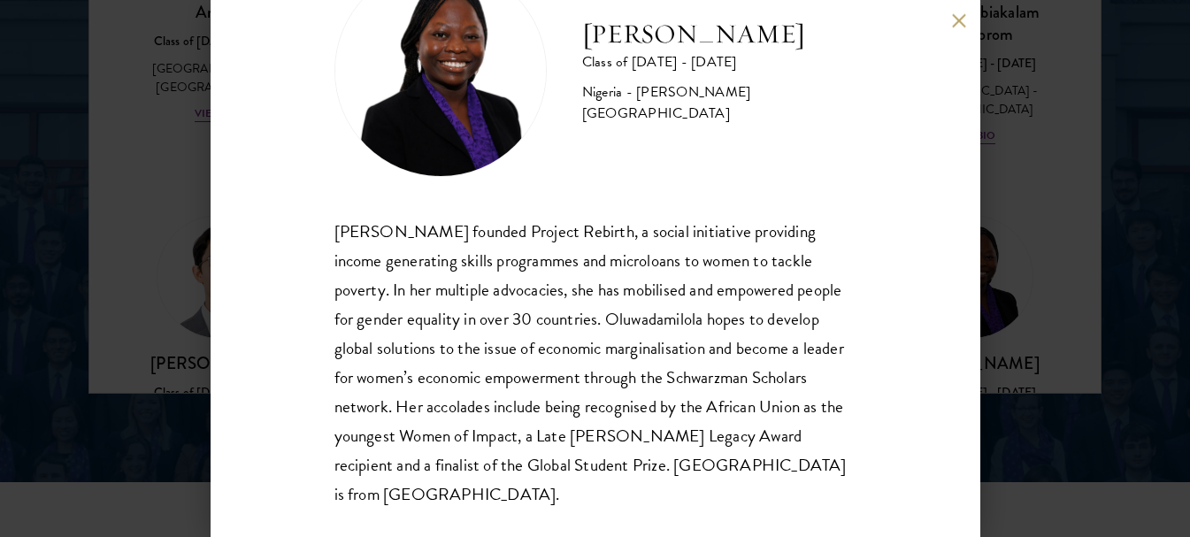
click at [956, 18] on button at bounding box center [959, 20] width 15 height 15
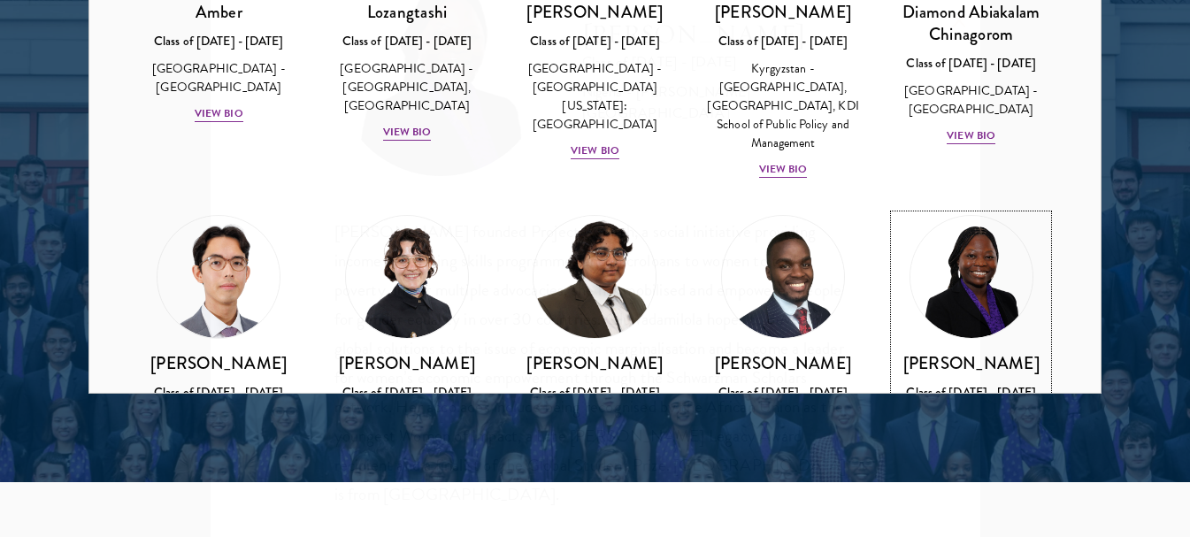
scroll to position [176, 0]
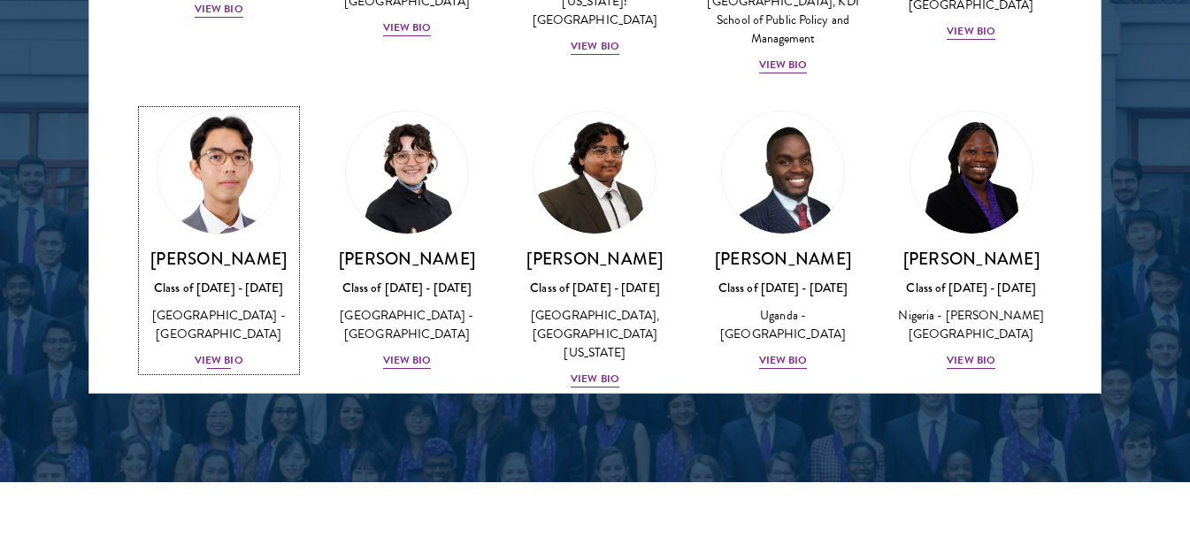
click at [211, 213] on img at bounding box center [218, 172] width 134 height 134
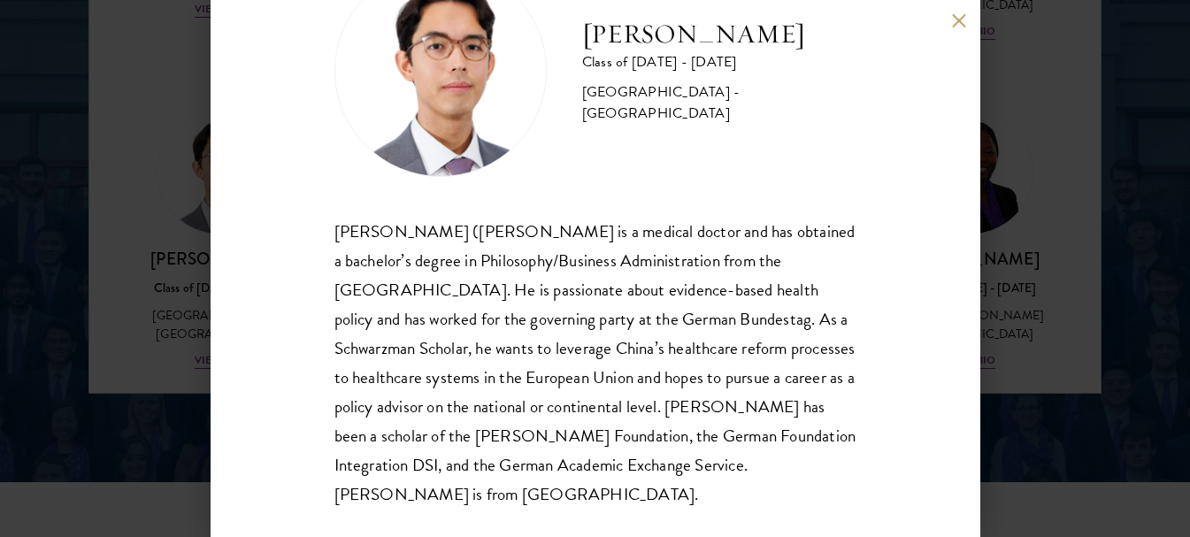
scroll to position [113, 0]
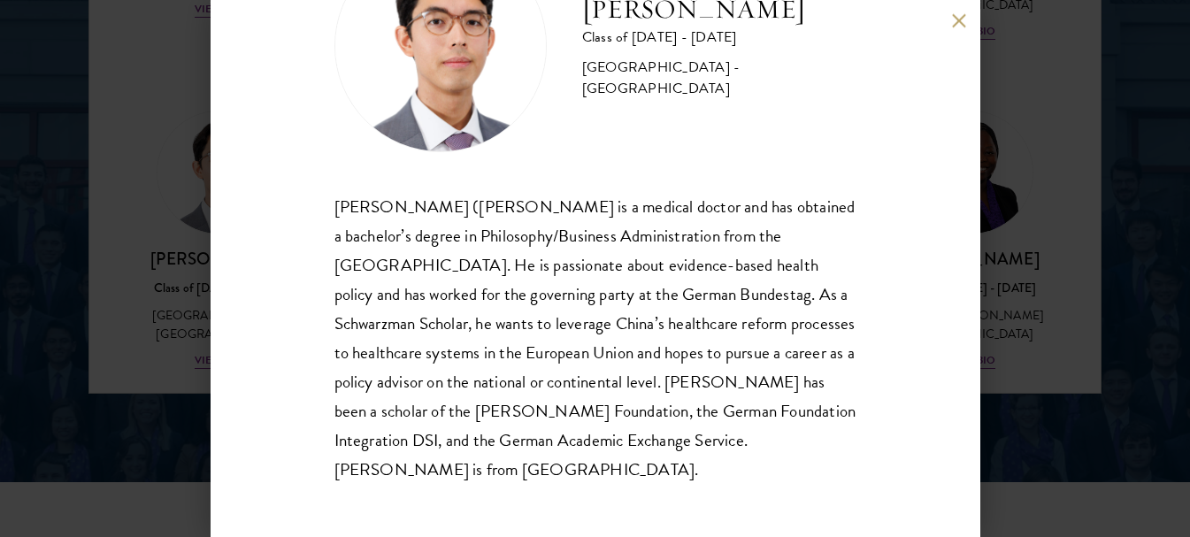
click at [959, 27] on button at bounding box center [959, 20] width 15 height 15
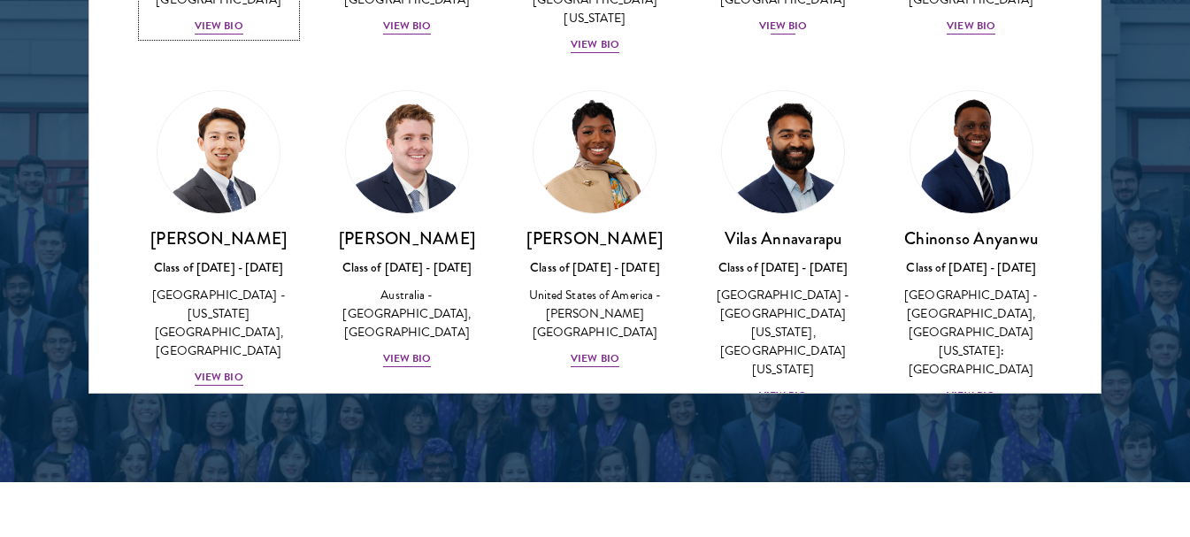
scroll to position [530, 0]
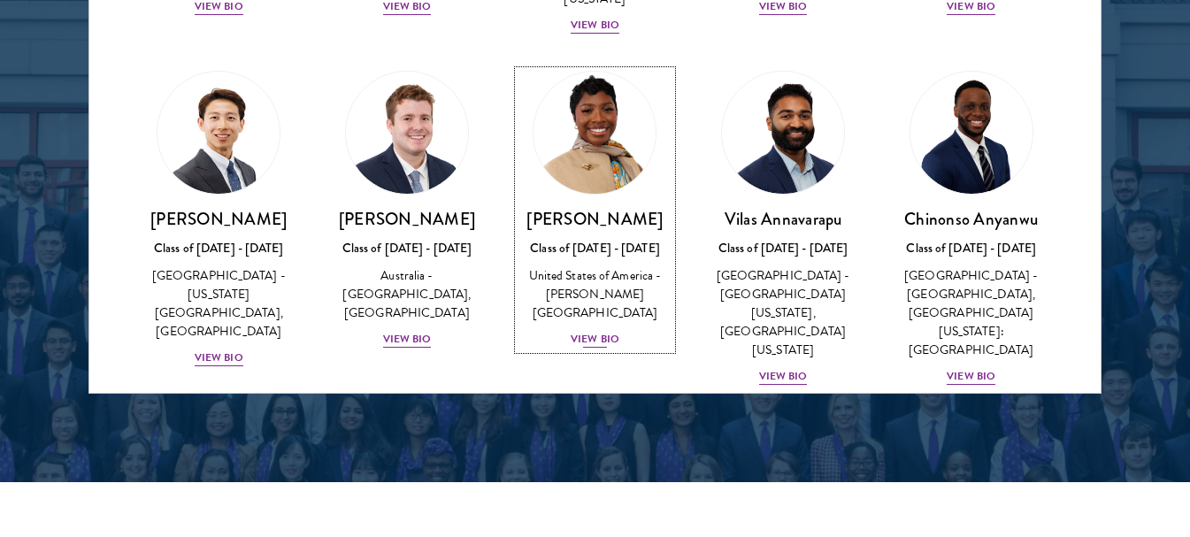
click at [611, 203] on link "Amara Anigbo Class of 2025 - 2026 United States of America - Dickinson College …" at bounding box center [594, 210] width 153 height 279
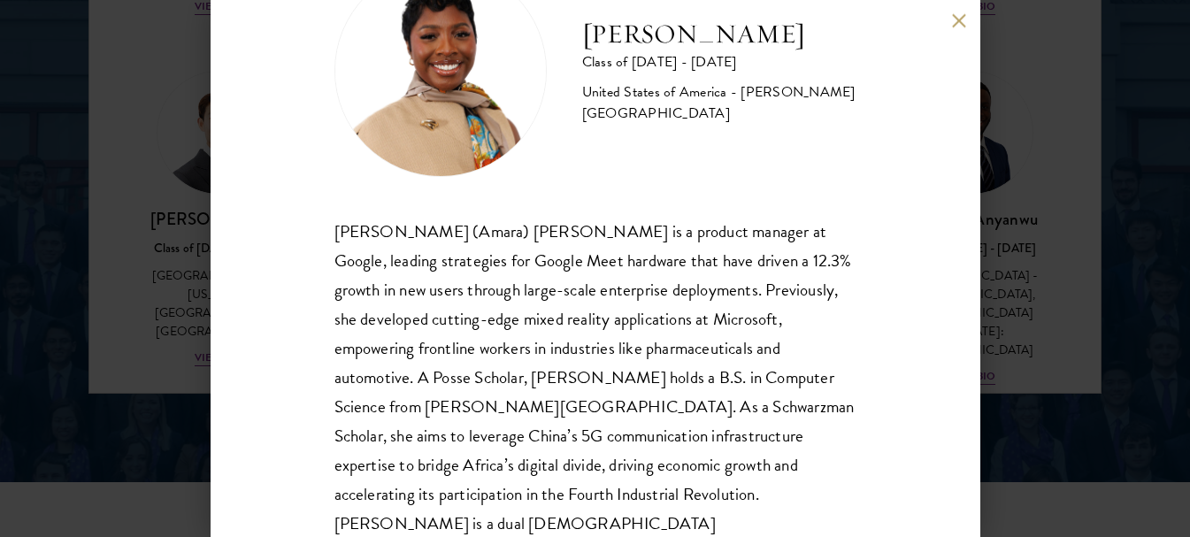
scroll to position [113, 0]
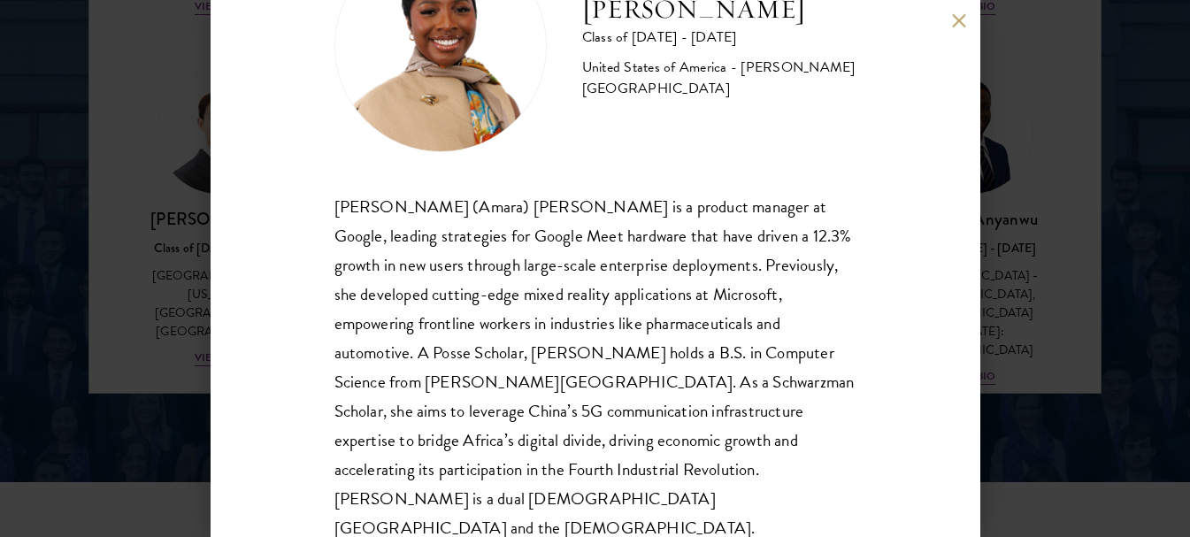
click at [964, 26] on button at bounding box center [959, 20] width 15 height 15
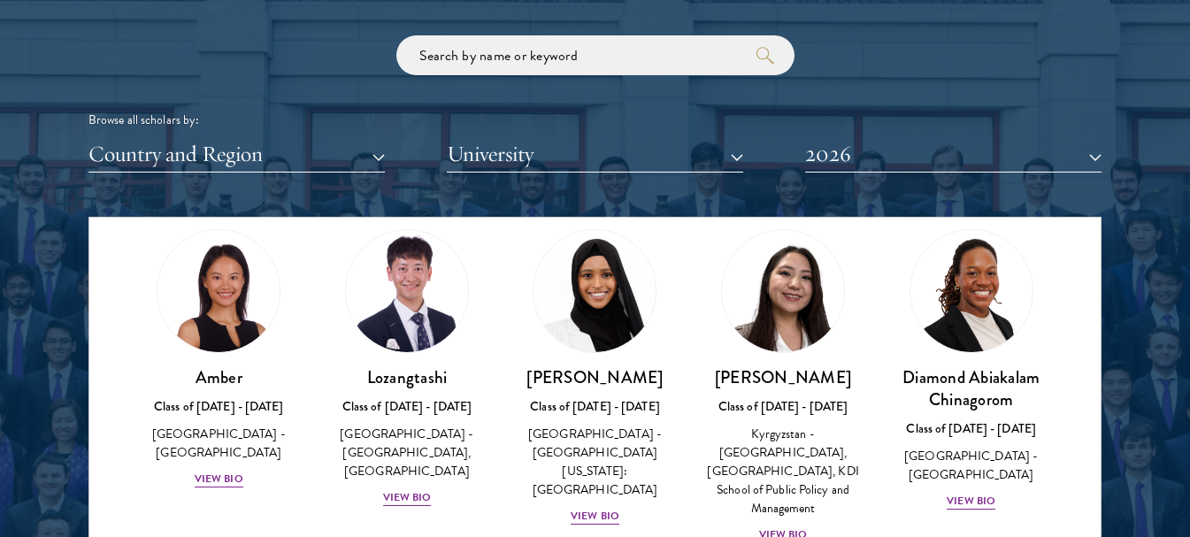
scroll to position [88, 0]
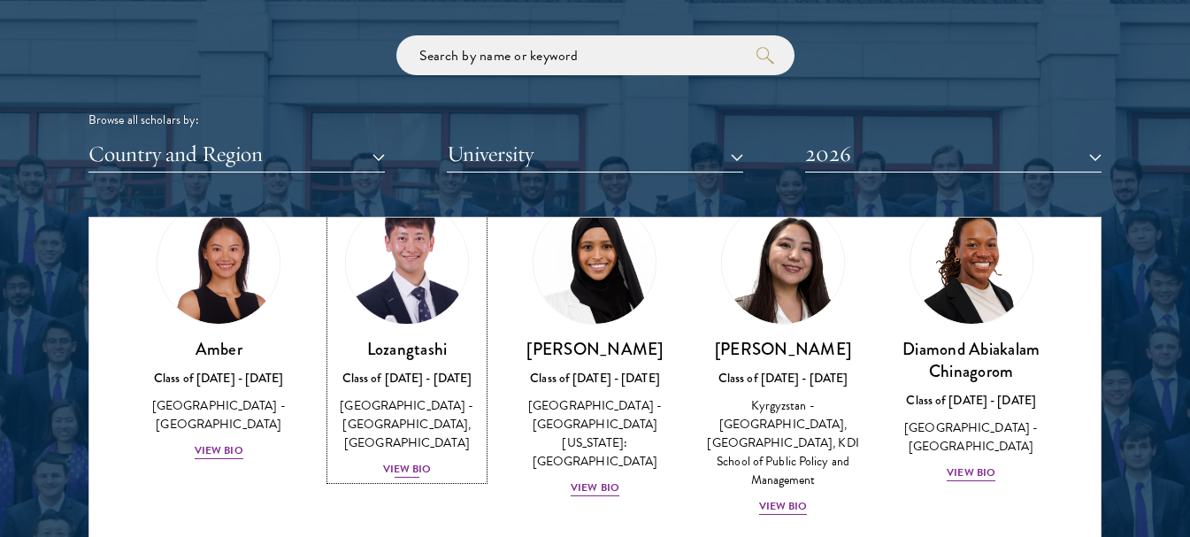
click at [426, 287] on img at bounding box center [407, 263] width 134 height 134
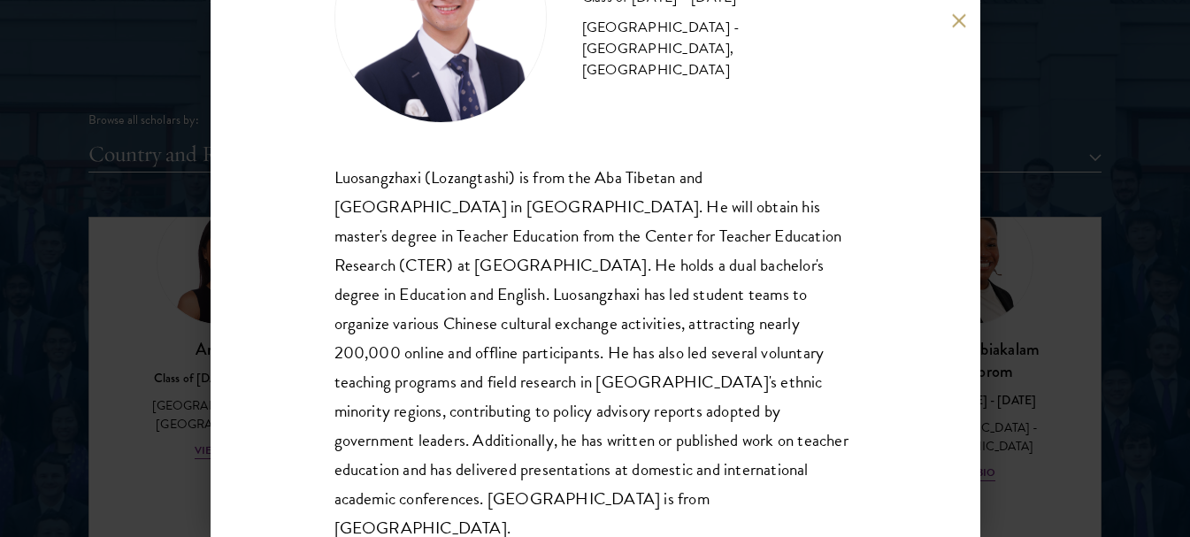
scroll to position [172, 0]
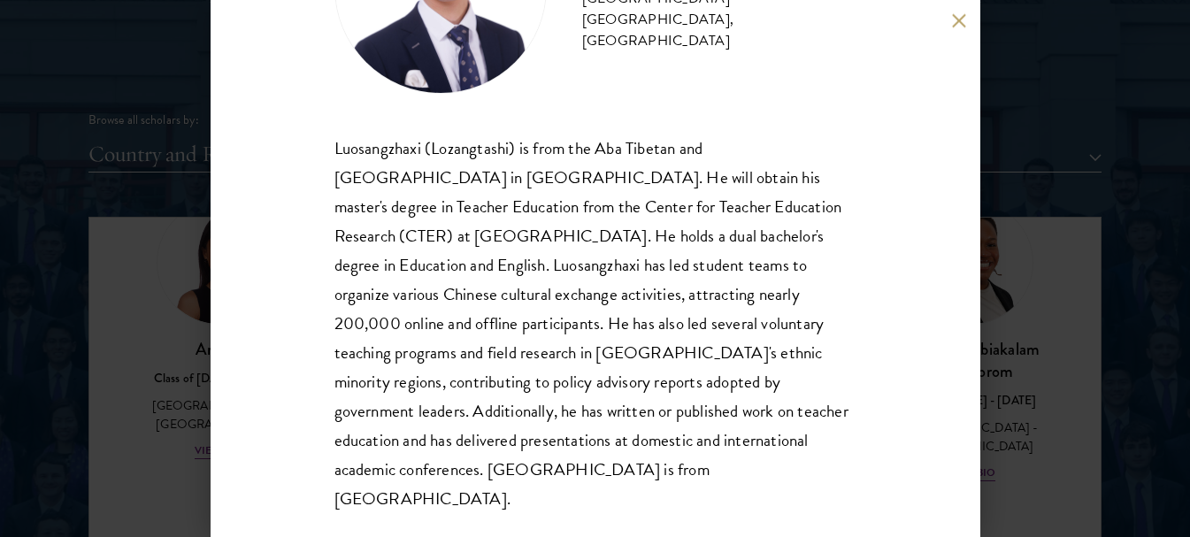
click at [1001, 386] on div "Lozangtashi Class of 2025 - 2026 China - South-Central Minzu University, Beijin…" at bounding box center [595, 268] width 1190 height 537
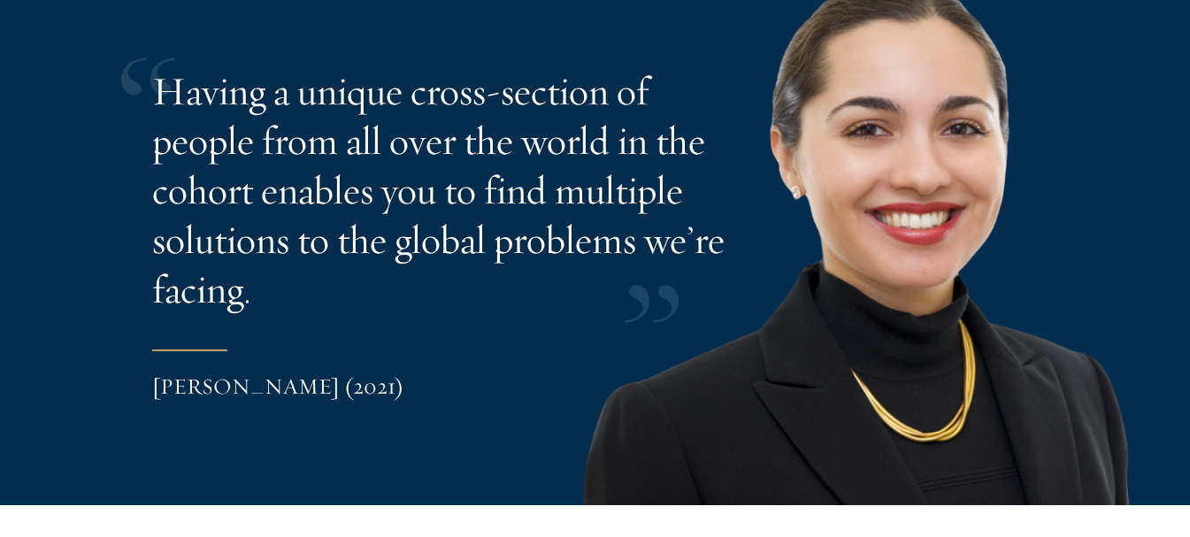
scroll to position [3628, 0]
